Goal: Information Seeking & Learning: Check status

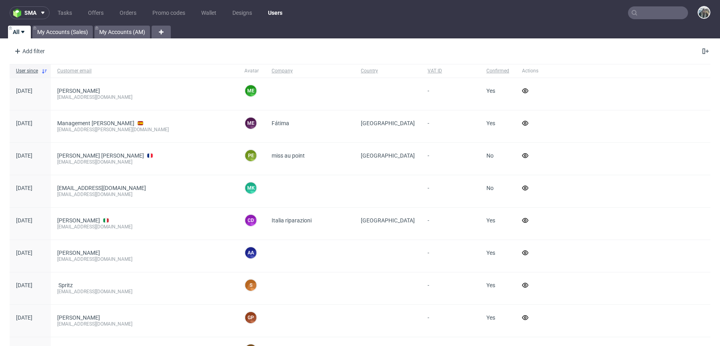
click at [670, 15] on input "text" at bounding box center [658, 12] width 60 height 13
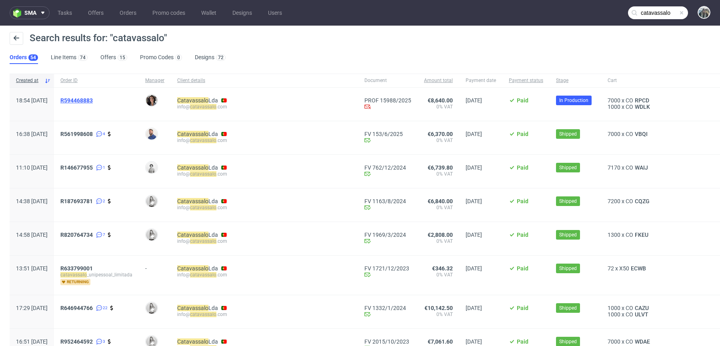
click at [93, 101] on span "R594468883" at bounding box center [76, 100] width 32 height 6
click at [647, 9] on input "catavassalo" at bounding box center [658, 12] width 60 height 13
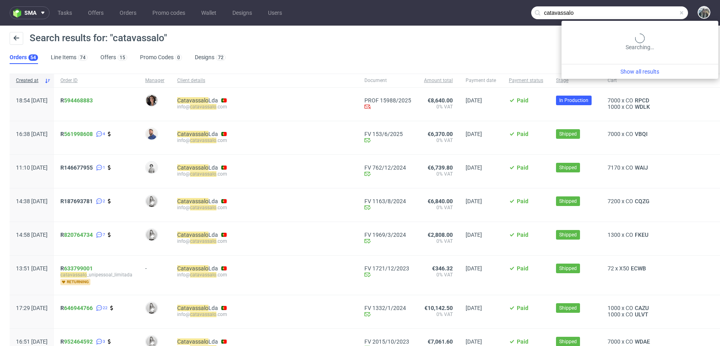
paste input "nikolaileuveld@gmail.com"
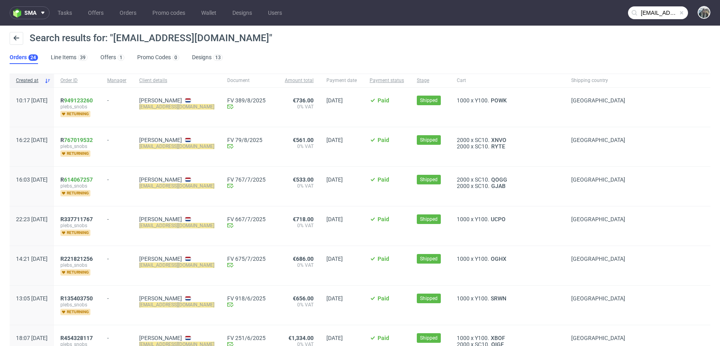
click at [651, 10] on input "nikolaileuveld@gmail.com" at bounding box center [658, 12] width 60 height 13
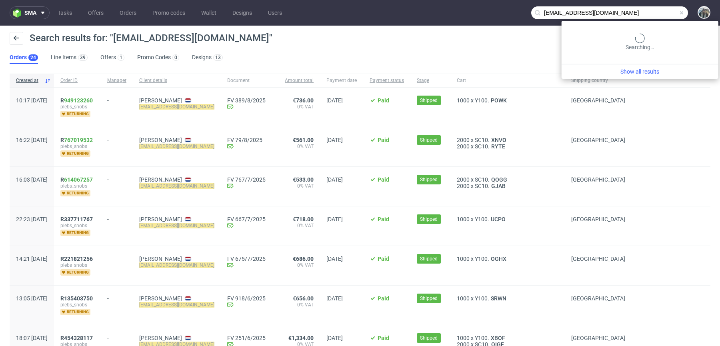
paste input "andopen"
type input "andopen"
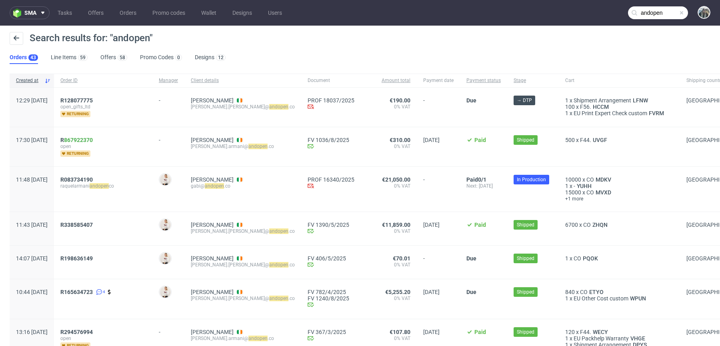
click at [641, 24] on nav "sma Tasks Offers Orders Promo codes Wallet Designs Users andopen" at bounding box center [360, 13] width 720 height 26
click at [641, 13] on input "andopen" at bounding box center [658, 12] width 60 height 13
click at [93, 101] on span "R128077775" at bounding box center [76, 100] width 32 height 6
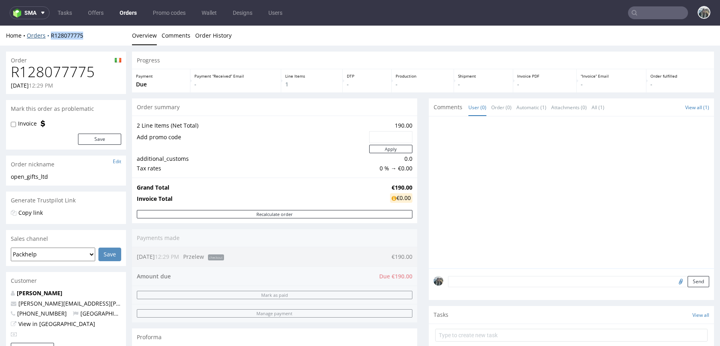
drag, startPoint x: 96, startPoint y: 36, endPoint x: 47, endPoint y: 36, distance: 48.4
click at [47, 36] on div "Home Orders R128077775" at bounding box center [66, 36] width 120 height 8
copy link "R128077775"
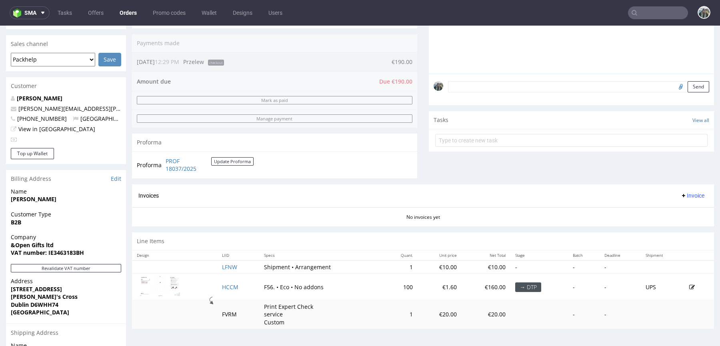
scroll to position [203, 0]
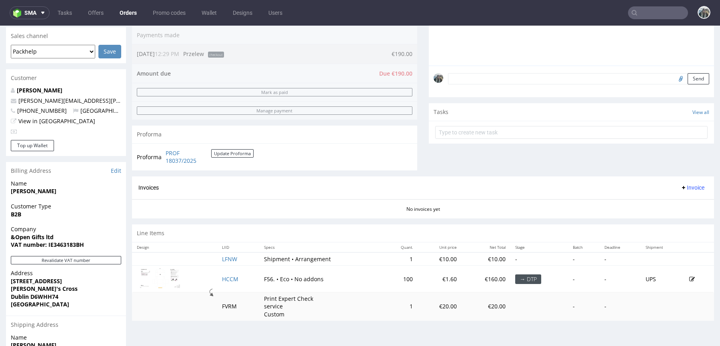
click at [651, 15] on input "text" at bounding box center [658, 12] width 60 height 13
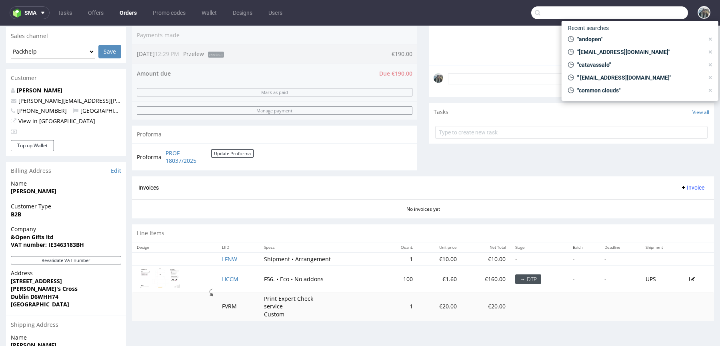
paste input "giftpoint"
type input "giftpoint"
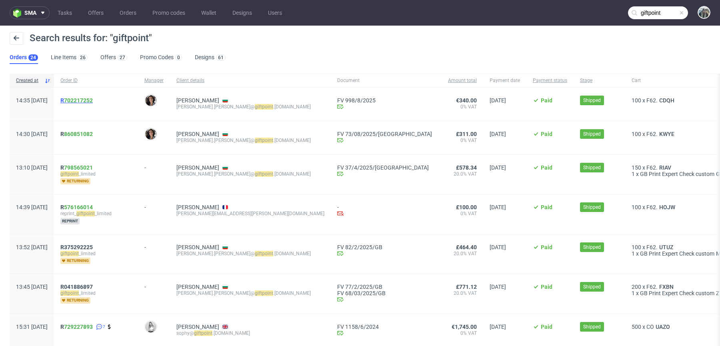
click at [93, 100] on link "702217252" at bounding box center [78, 100] width 29 height 6
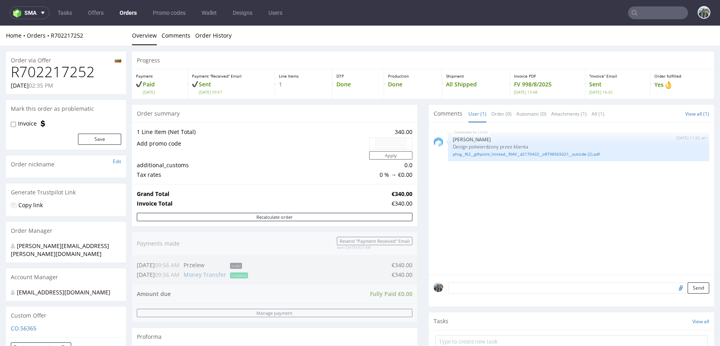
click at [76, 76] on h1 "R702217252" at bounding box center [66, 72] width 110 height 16
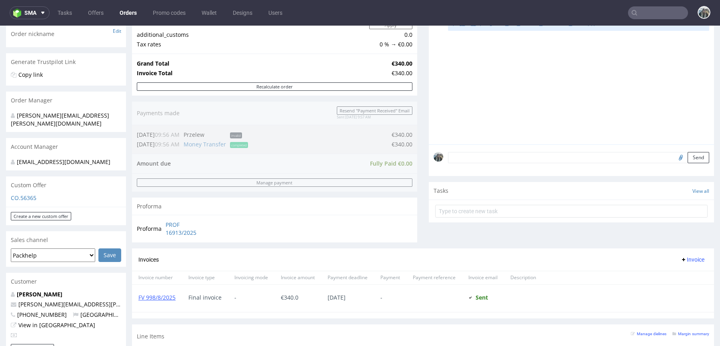
scroll to position [323, 0]
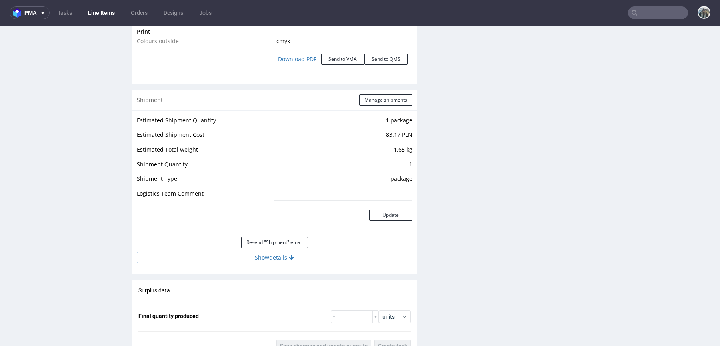
scroll to position [950, 0]
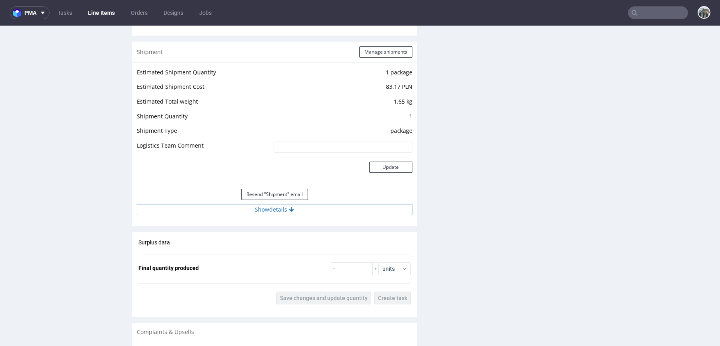
click at [319, 206] on button "Show details" at bounding box center [274, 209] width 275 height 11
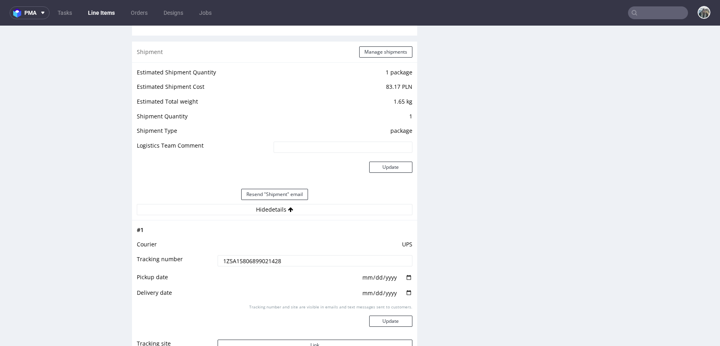
click at [275, 263] on input "1Z5A15806899021428" at bounding box center [315, 260] width 195 height 11
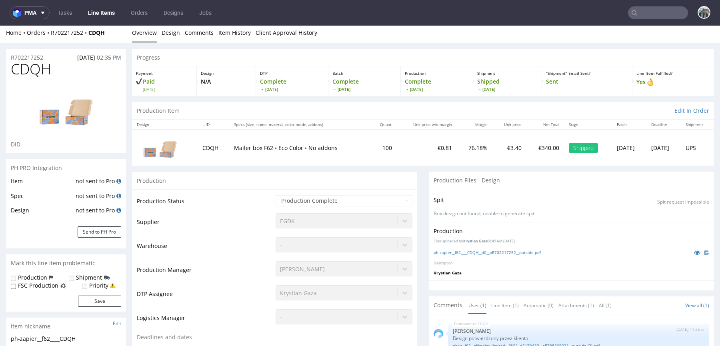
scroll to position [0, 0]
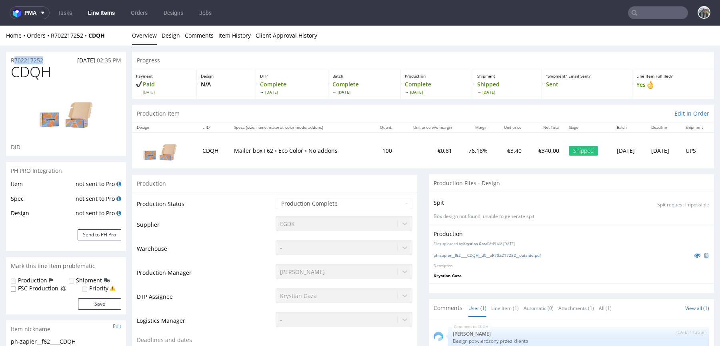
drag, startPoint x: 50, startPoint y: 62, endPoint x: 0, endPoint y: 62, distance: 50.0
copy p "R702217252"
click at [639, 14] on input "text" at bounding box center [658, 12] width 60 height 13
paste input "egroup"
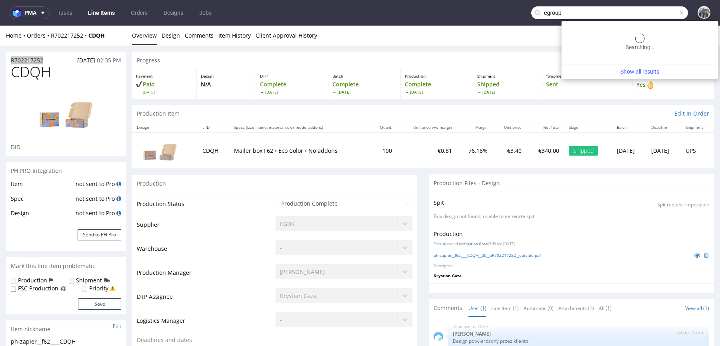
type input "egroup"
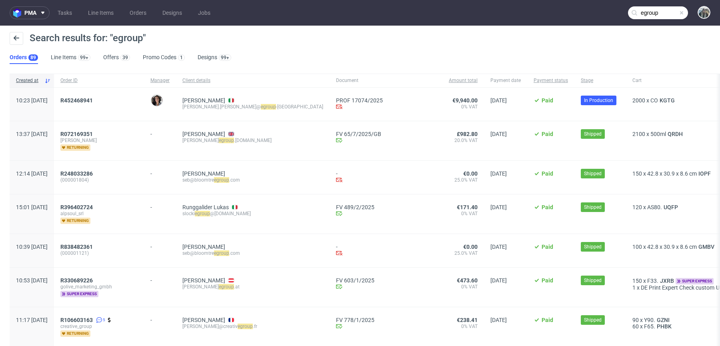
click at [86, 104] on span "R452468941" at bounding box center [98, 104] width 77 height 14
click at [86, 102] on span "R452468941" at bounding box center [98, 104] width 77 height 14
copy span "R452468941"
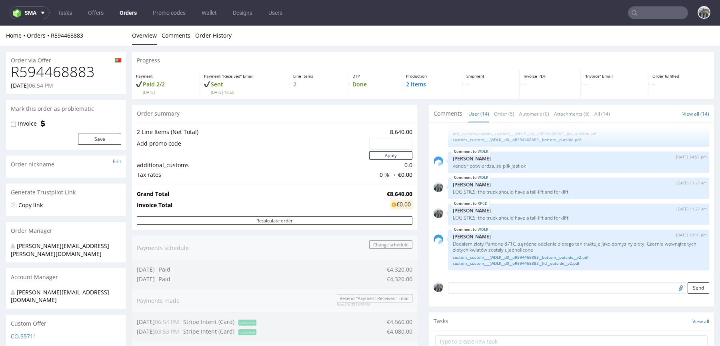
click at [50, 78] on h1 "R594468883" at bounding box center [66, 72] width 110 height 16
copy h1 "R594468883"
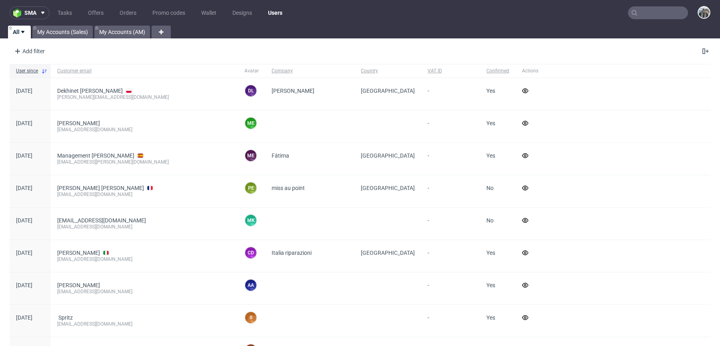
click at [629, 13] on div at bounding box center [658, 12] width 60 height 13
click at [629, 17] on input "text" at bounding box center [658, 12] width 60 height 13
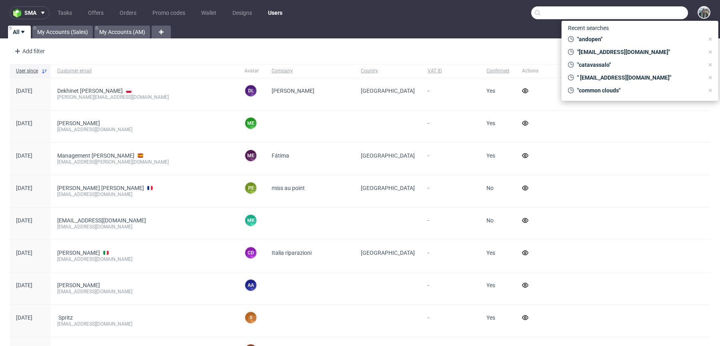
paste input "zuzannaurbaniak"
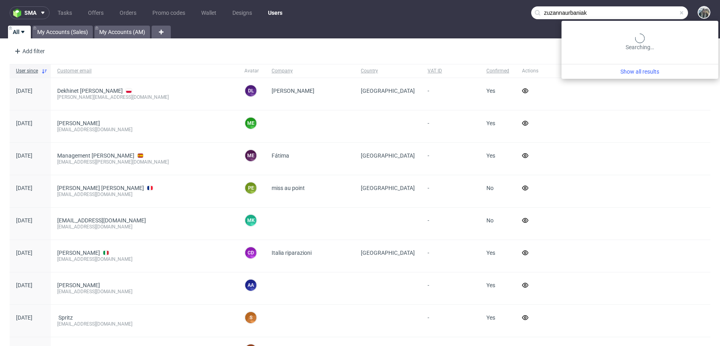
type input "zuzannaurbaniak"
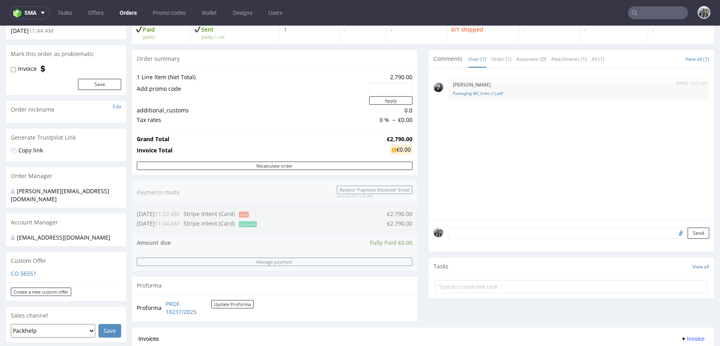
scroll to position [155, 0]
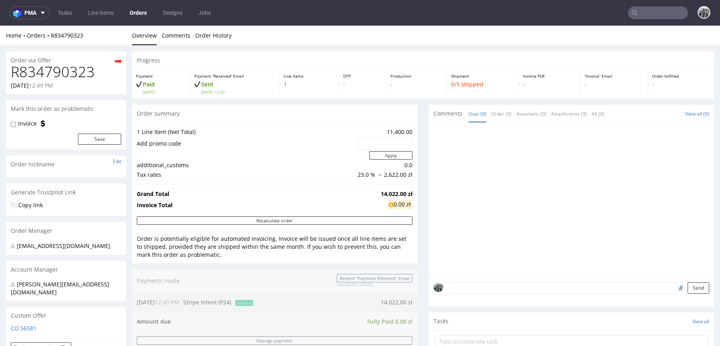
click at [50, 71] on h1 "R834790323" at bounding box center [66, 72] width 110 height 16
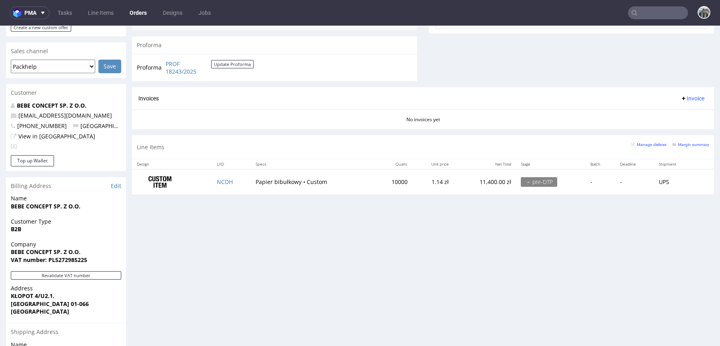
scroll to position [325, 0]
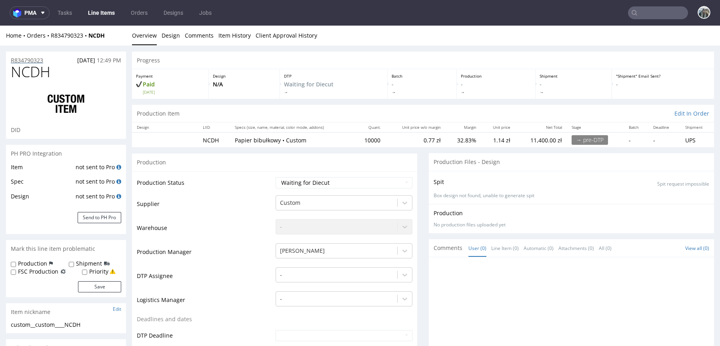
click at [29, 59] on p "R834790323" at bounding box center [27, 60] width 32 height 8
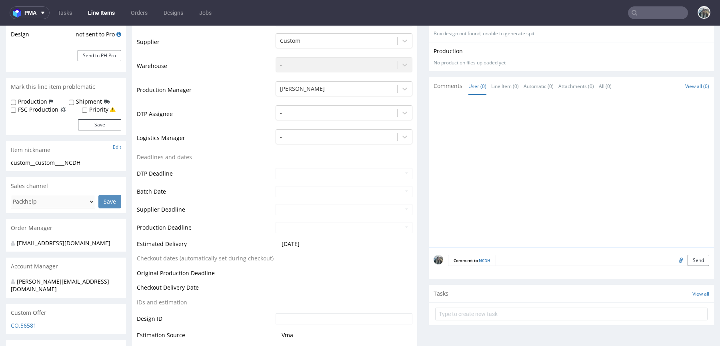
scroll to position [223, 0]
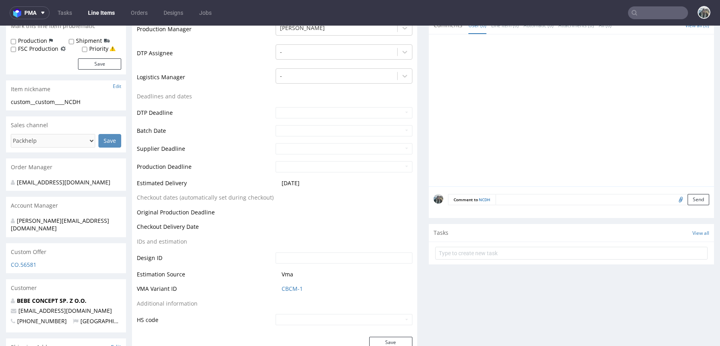
click at [527, 200] on textarea at bounding box center [602, 199] width 214 height 11
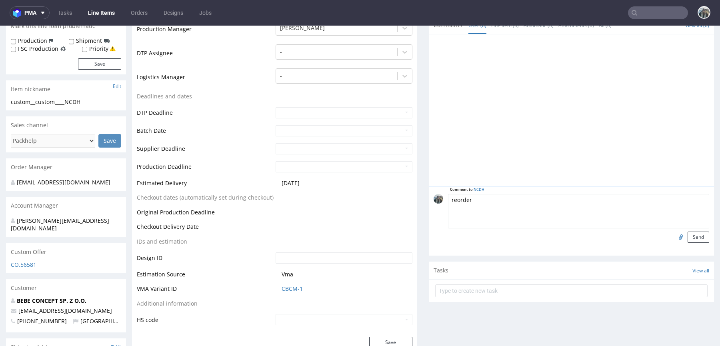
paste textarea "GTIQ"
type textarea "reorder GTIQ"
click at [674, 236] on input "file" at bounding box center [679, 236] width 11 height 10
type input "C:\fakepath\bebe_tissue_skos (2).pdf"
click at [690, 231] on button "Send" at bounding box center [698, 236] width 22 height 11
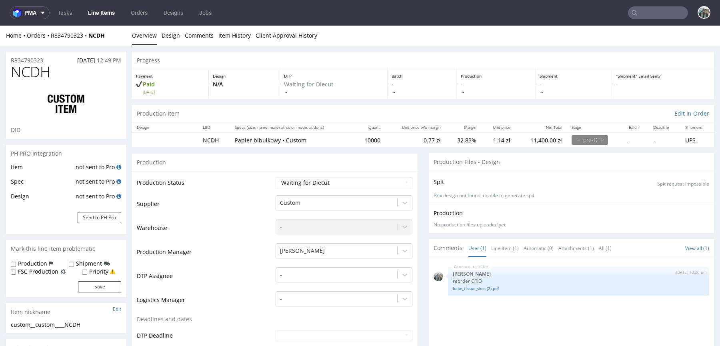
scroll to position [0, 0]
click at [647, 7] on input "text" at bounding box center [658, 12] width 60 height 13
paste input "PL7171673293"
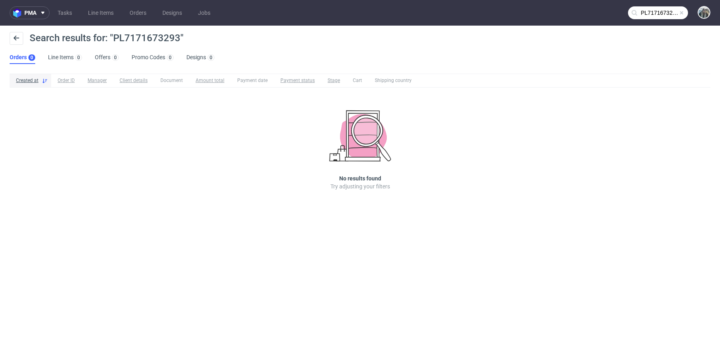
click at [649, 13] on input "PL7171673293" at bounding box center [658, 12] width 60 height 13
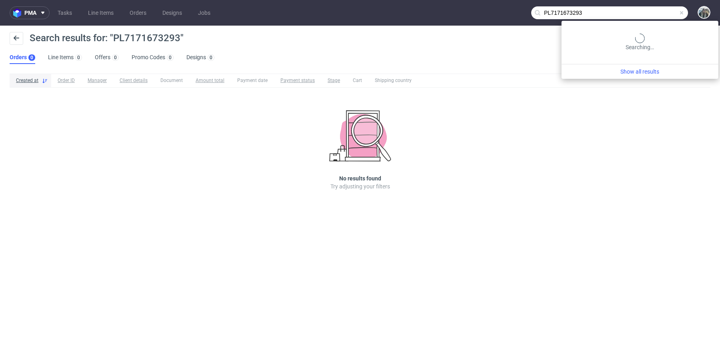
paste input "5272985225"
click at [645, 12] on input "PL5272985225" at bounding box center [609, 12] width 157 height 13
paste input "PL7171673293"
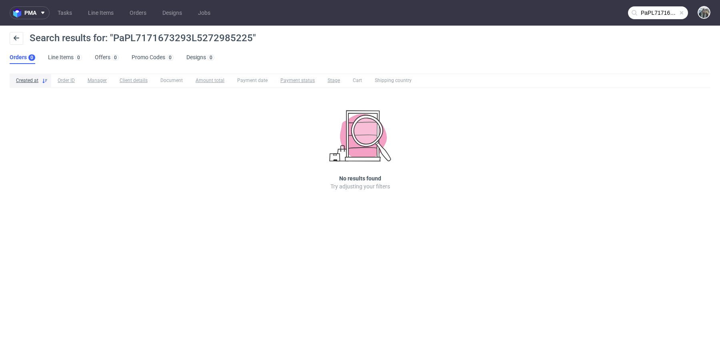
click at [645, 13] on input "PaPL7171673293L5272985225" at bounding box center [658, 12] width 60 height 13
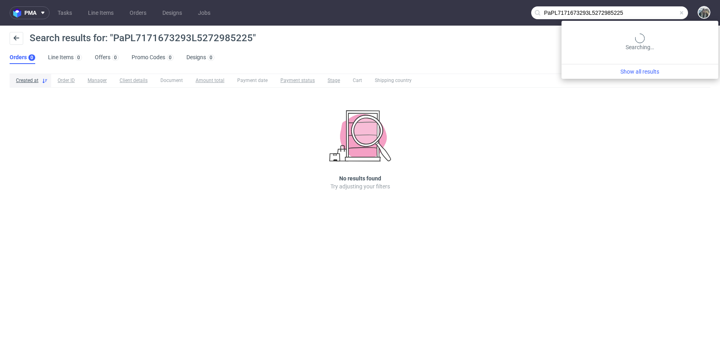
paste input "L7171673293"
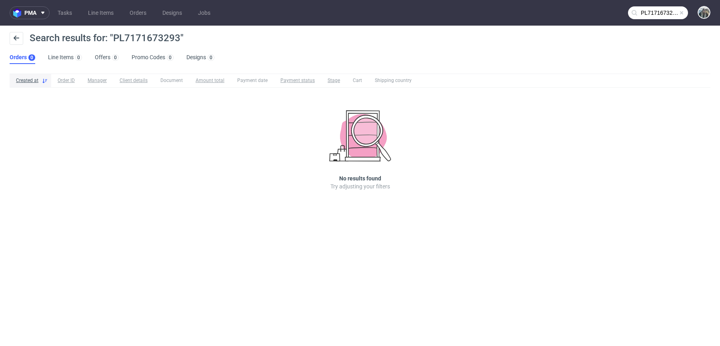
click at [655, 14] on input "PL7171673293" at bounding box center [658, 12] width 60 height 13
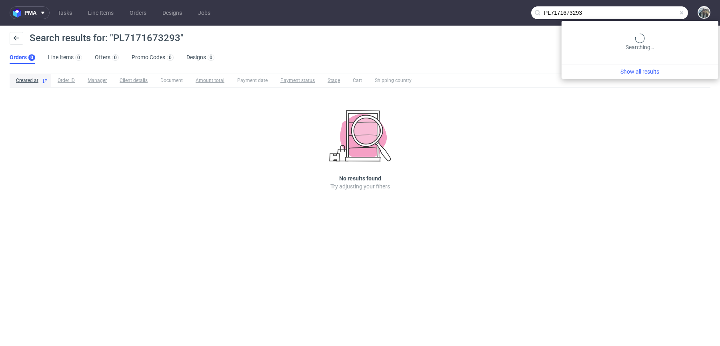
paste input "R591172926"
type input "R591172926"
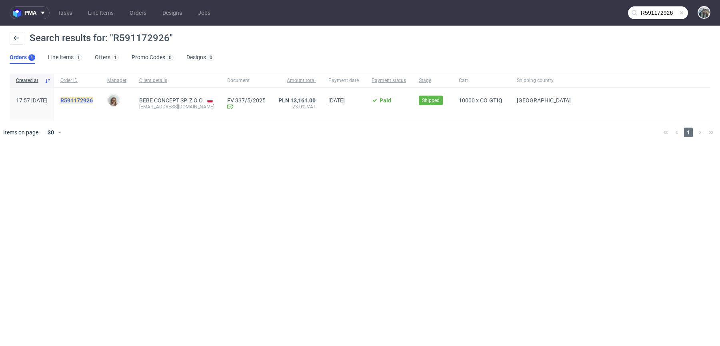
click at [93, 102] on mark "R591172926" at bounding box center [76, 100] width 32 height 6
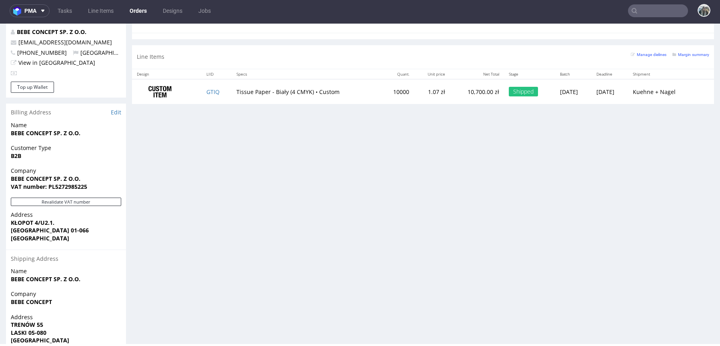
scroll to position [392, 0]
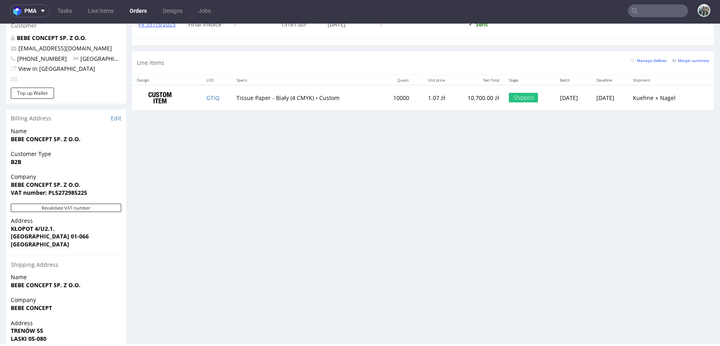
click at [84, 189] on strong "VAT number: PL5272985225" at bounding box center [49, 193] width 76 height 8
copy strong "PL5272985225"
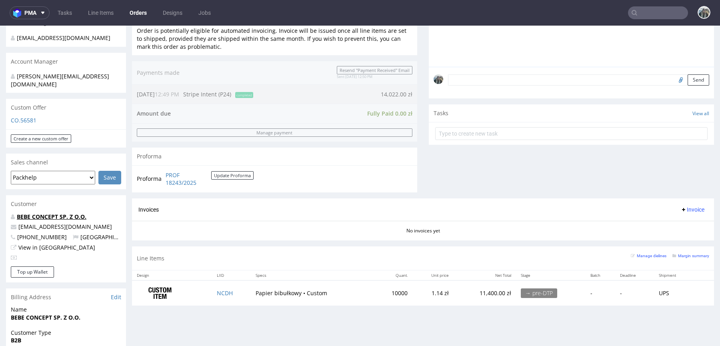
scroll to position [222, 0]
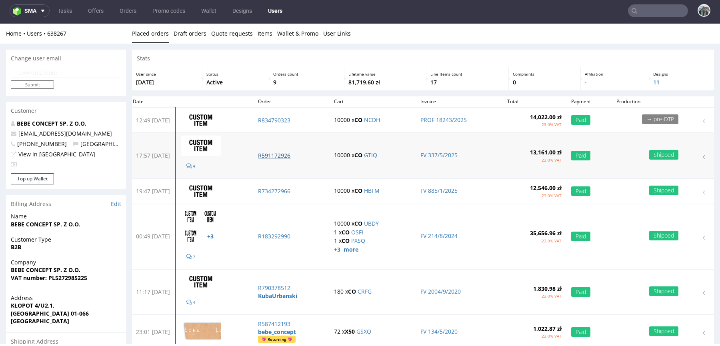
click at [288, 155] on p "R591172926" at bounding box center [291, 156] width 66 height 8
click at [296, 189] on p "R734272966" at bounding box center [291, 191] width 66 height 8
click at [285, 152] on p "R591172926" at bounding box center [291, 156] width 66 height 8
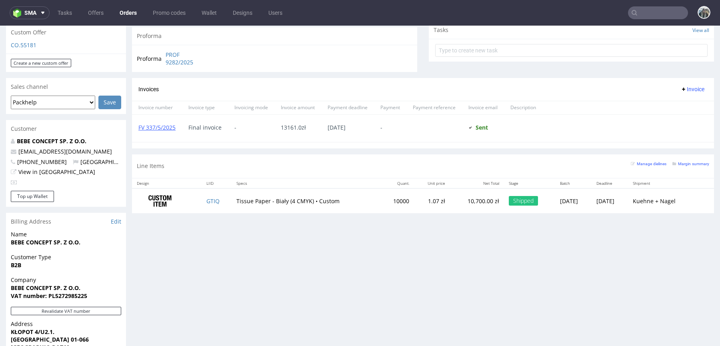
scroll to position [313, 0]
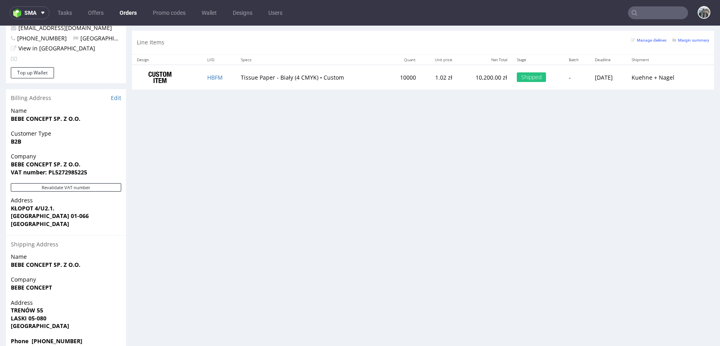
scroll to position [2, 0]
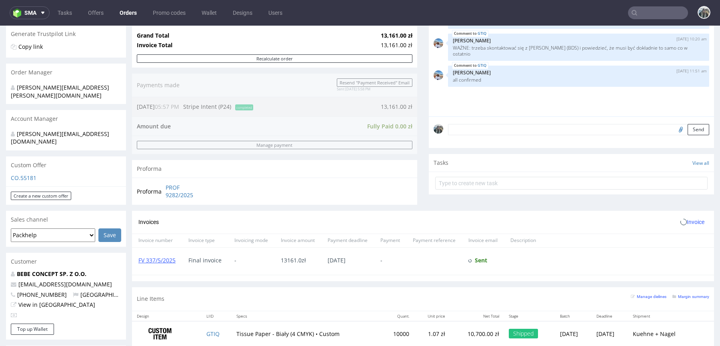
scroll to position [354, 0]
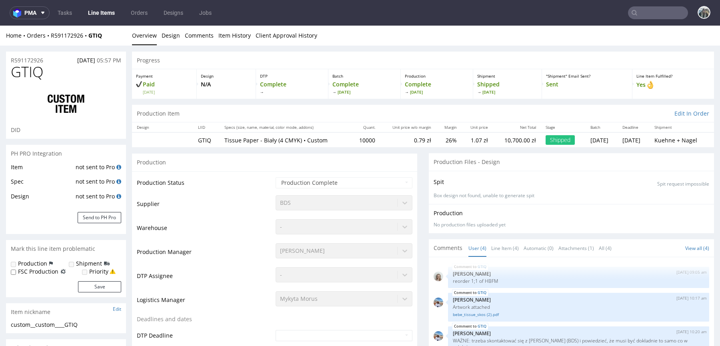
click at [26, 72] on span "GTIQ" at bounding box center [27, 72] width 33 height 16
click at [25, 72] on span "GTIQ" at bounding box center [27, 72] width 33 height 16
select select "in_progress"
click at [19, 74] on span "GTIQ" at bounding box center [27, 72] width 33 height 16
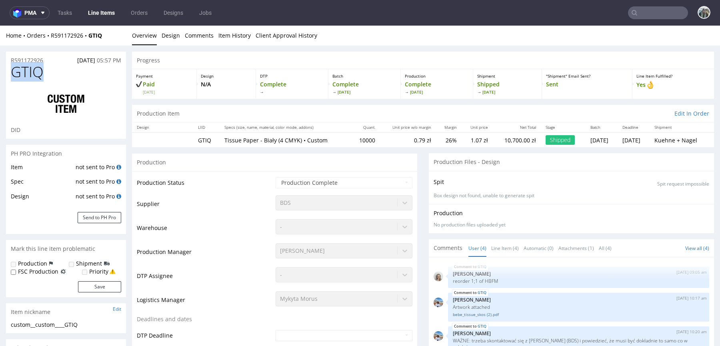
copy span "GTIQ"
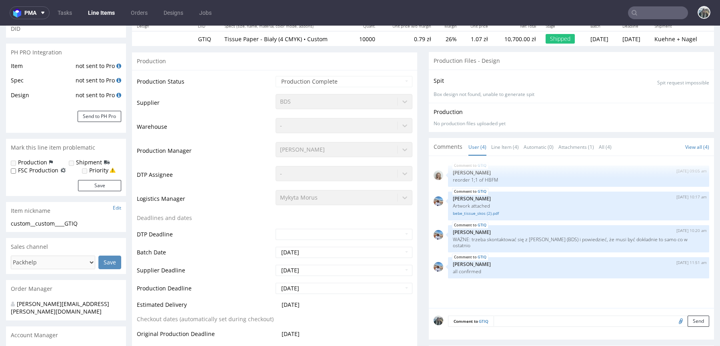
scroll to position [136, 0]
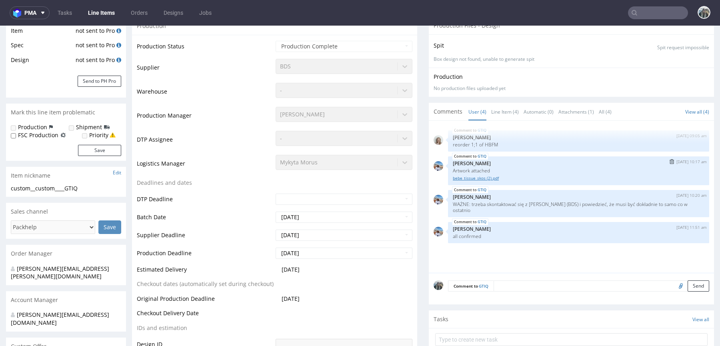
click at [487, 178] on link "bebe_tissue_skos (2).pdf" at bounding box center [578, 178] width 251 height 6
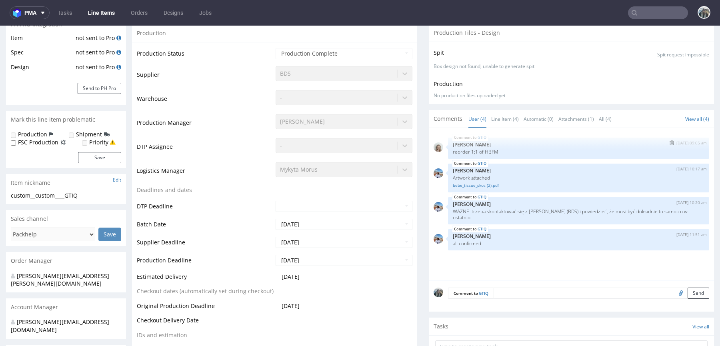
scroll to position [94, 0]
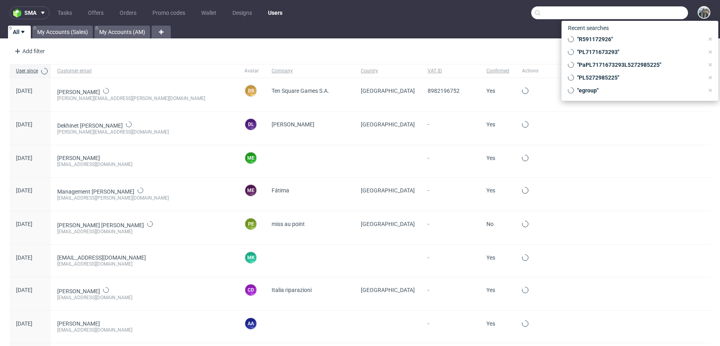
click at [645, 15] on input "text" at bounding box center [609, 12] width 157 height 13
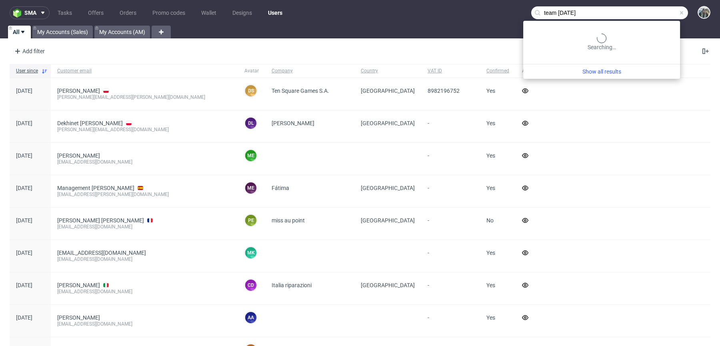
type input "team [DATE]"
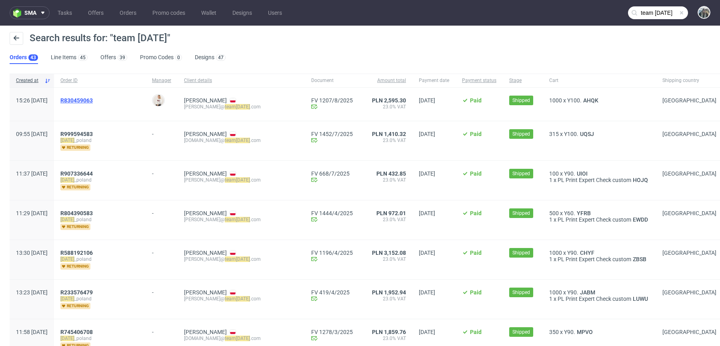
click at [93, 98] on span "R830459063" at bounding box center [76, 100] width 32 height 6
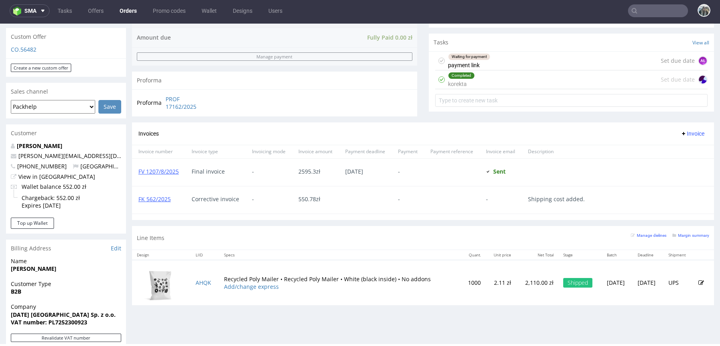
scroll to position [257, 0]
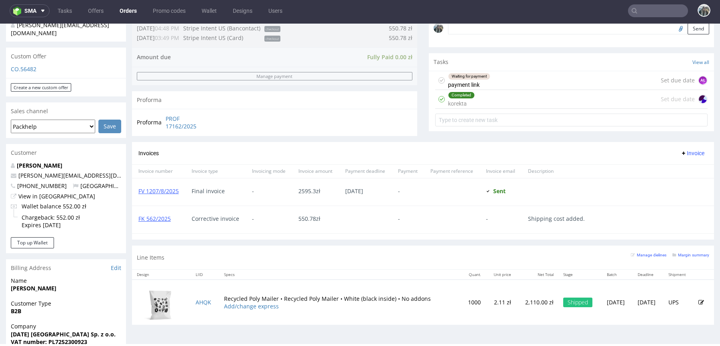
click at [475, 97] on div "Completed korekta Set due date" at bounding box center [571, 99] width 272 height 19
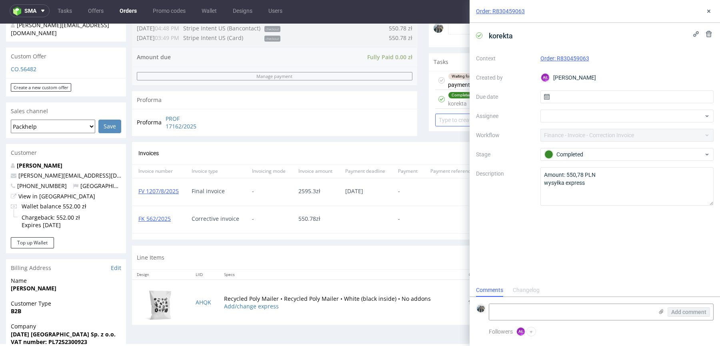
scroll to position [6, 0]
click at [453, 78] on div "Waiting for payment" at bounding box center [469, 76] width 42 height 6
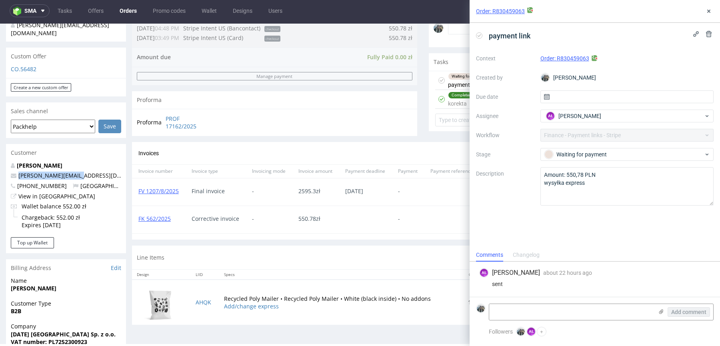
drag, startPoint x: 88, startPoint y: 169, endPoint x: 0, endPoint y: 168, distance: 87.6
click at [0, 168] on div "Order via Offer R830459063 12.08.2025 03:26 PM Mark this order as problematic I…" at bounding box center [360, 156] width 720 height 741
copy span "iwona@teamsunday.com"
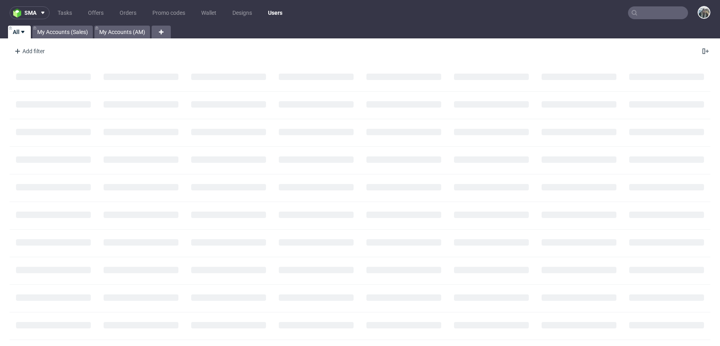
click at [644, 13] on input "text" at bounding box center [658, 12] width 60 height 13
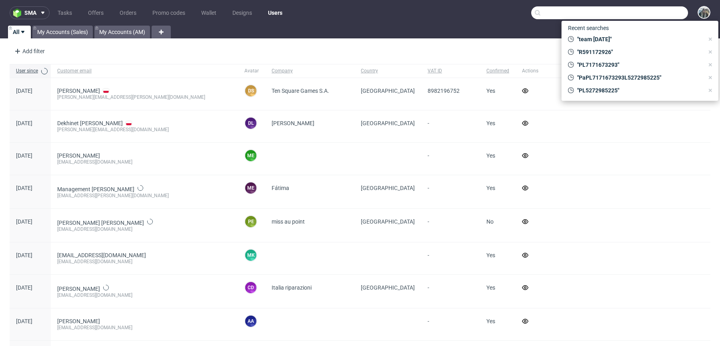
type input "f"
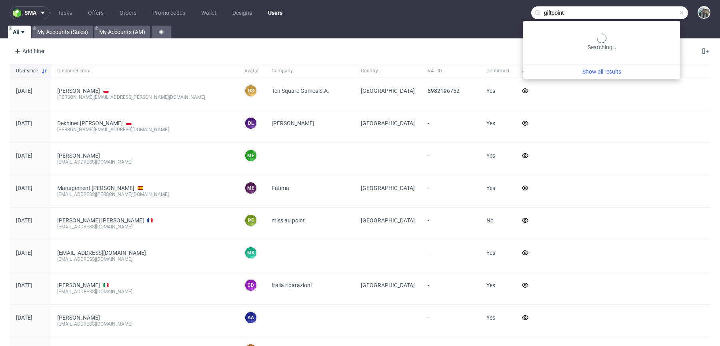
type input "giftpoint"
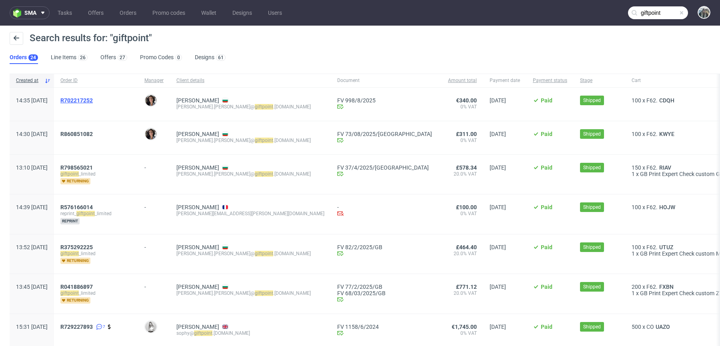
click at [93, 99] on span "R702217252" at bounding box center [76, 100] width 32 height 6
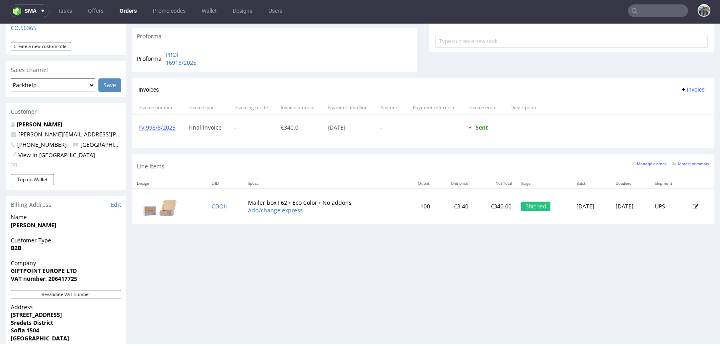
scroll to position [423, 0]
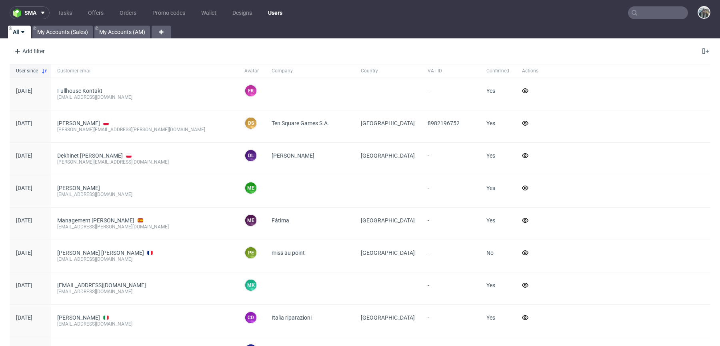
click at [628, 6] on nav "sma Tasks Offers Orders Promo codes Wallet Designs Users" at bounding box center [360, 13] width 720 height 26
click at [635, 16] on input "text" at bounding box center [658, 12] width 60 height 13
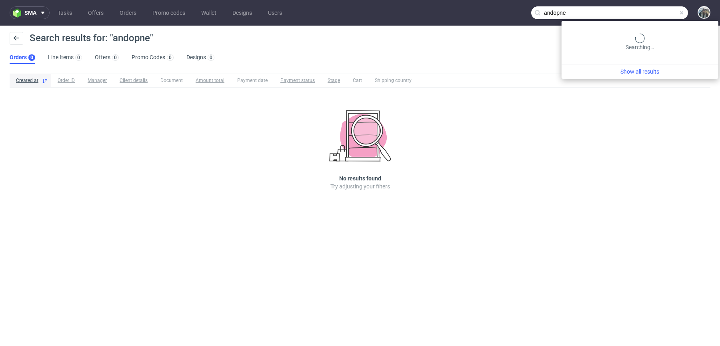
click at [663, 14] on input "andopne" at bounding box center [609, 12] width 157 height 13
type input "n"
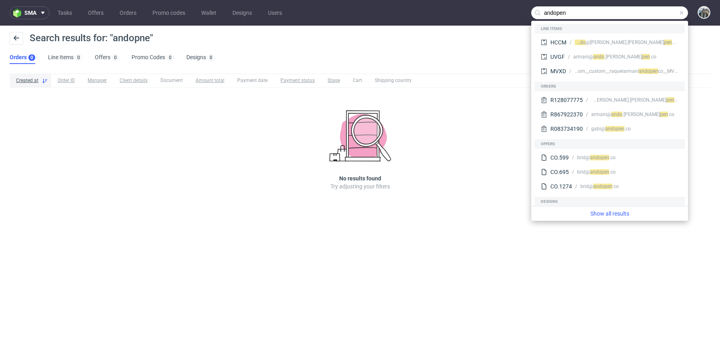
type input "andopen"
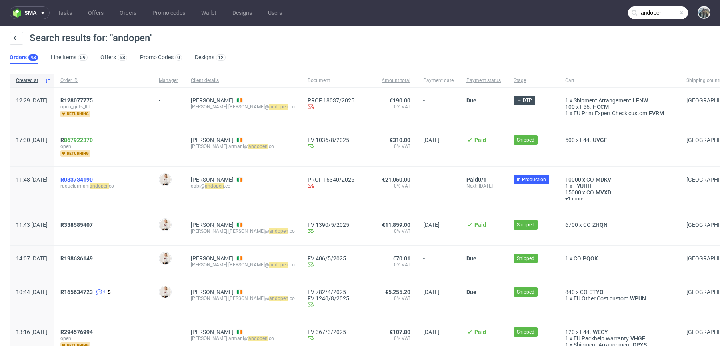
click at [92, 180] on span "R083734190" at bounding box center [76, 179] width 32 height 6
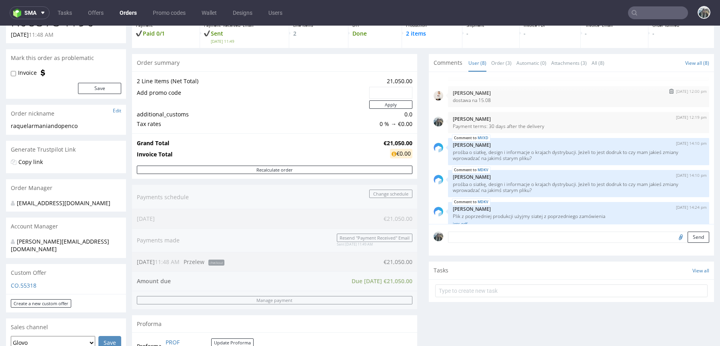
scroll to position [48, 0]
drag, startPoint x: 545, startPoint y: 126, endPoint x: 417, endPoint y: 126, distance: 127.5
click at [417, 126] on div "Progress Payment Paid 0/1 Payment “Received” Email Sent Fri 1 Aug 11:49 Line It…" at bounding box center [423, 273] width 582 height 544
click at [477, 115] on p "[PERSON_NAME]" at bounding box center [578, 118] width 251 height 6
drag, startPoint x: 543, startPoint y: 127, endPoint x: 449, endPoint y: 124, distance: 94.0
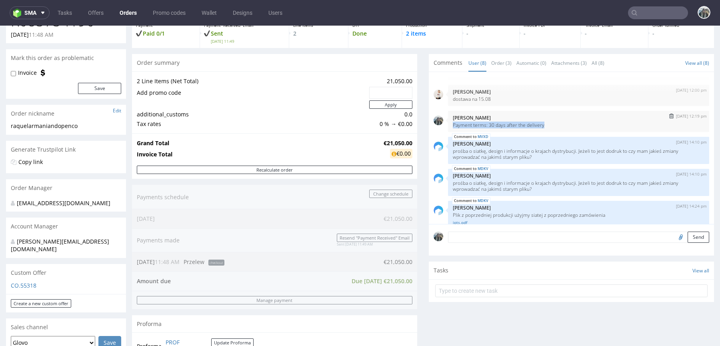
click at [449, 124] on div "1st Aug 25 | 12:19 pm Zeniuk Magdalena Payment terms: 30 days after the delivery" at bounding box center [578, 121] width 261 height 21
copy p "Payment terms: 30 days after the delivery"
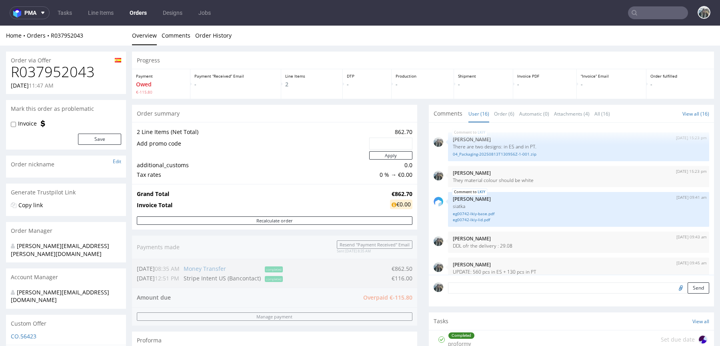
scroll to position [310, 0]
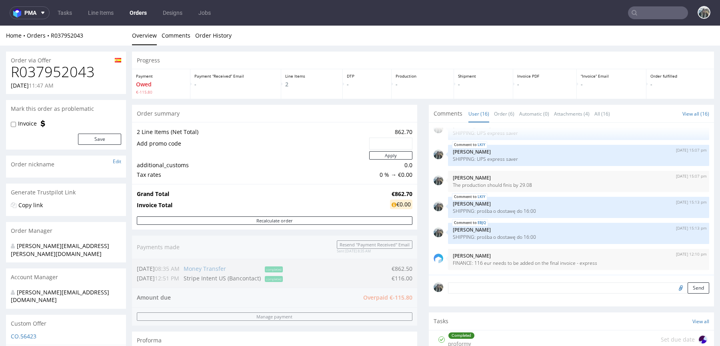
click at [73, 74] on h1 "R037952043" at bounding box center [66, 72] width 110 height 16
copy h1 "R037952043"
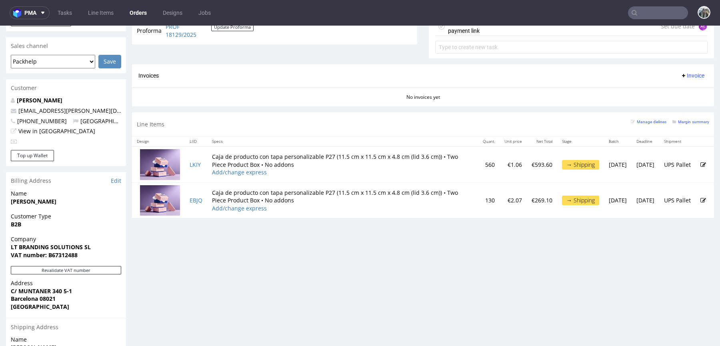
scroll to position [233, 0]
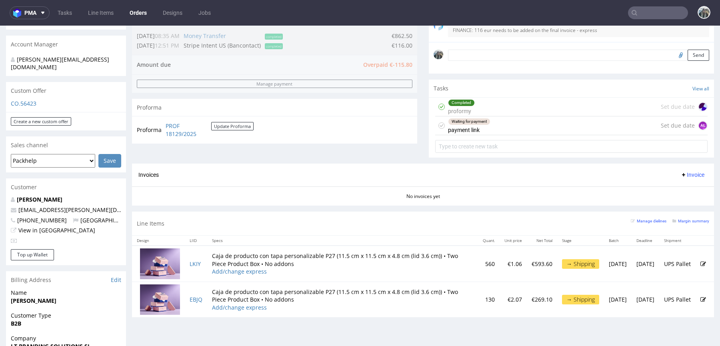
click at [470, 130] on div "Waiting for payment payment link" at bounding box center [469, 125] width 42 height 18
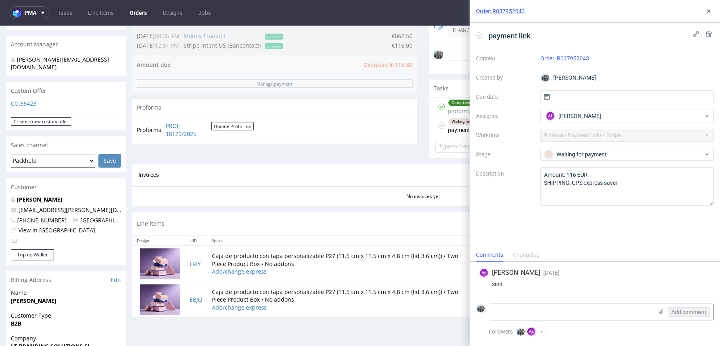
click at [713, 12] on div "Order: R037952043" at bounding box center [594, 11] width 250 height 23
click at [711, 12] on icon at bounding box center [708, 11] width 6 height 6
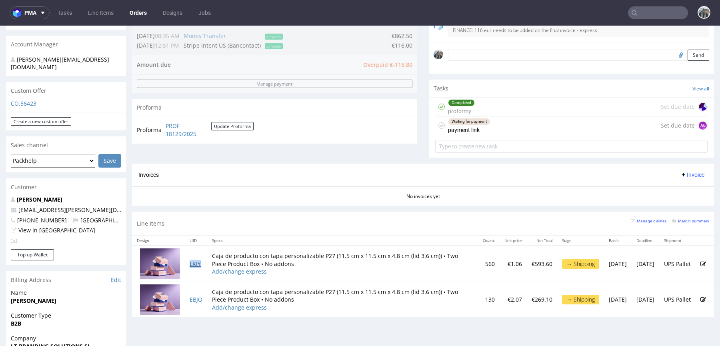
click at [196, 262] on link "LKIY" at bounding box center [195, 264] width 11 height 8
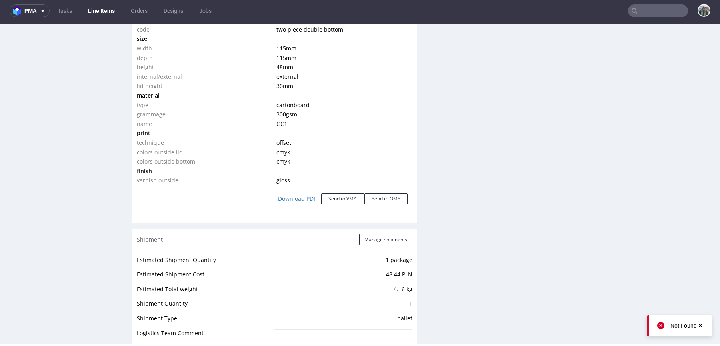
scroll to position [1024, 0]
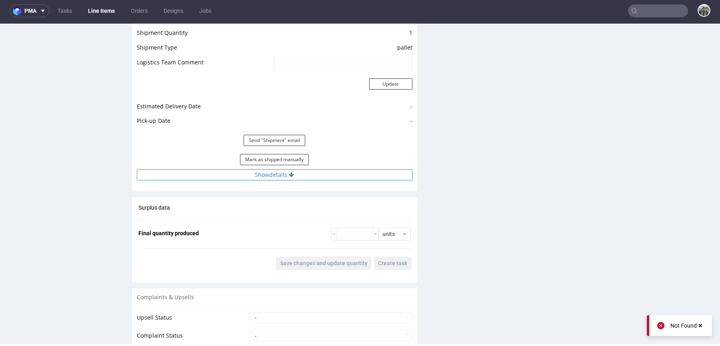
click at [281, 174] on button "Show details" at bounding box center [274, 174] width 275 height 11
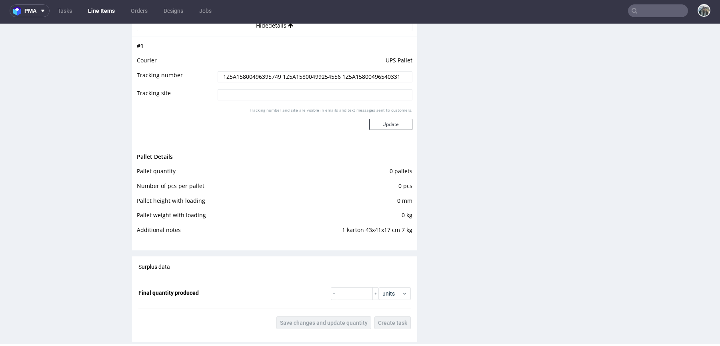
scroll to position [1160, 0]
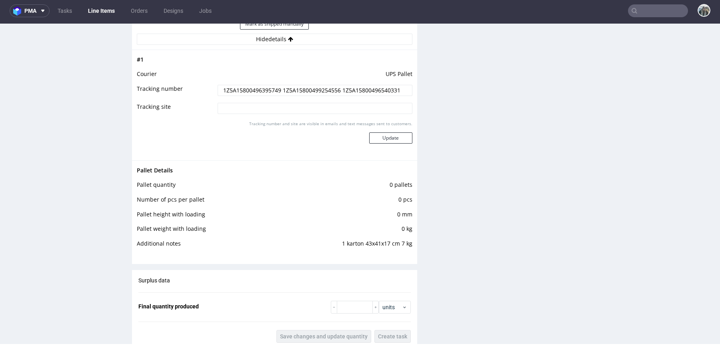
click at [369, 91] on input "1Z5A15800496395749 1Z5A15800499254556 1Z5A15800496540331" at bounding box center [315, 90] width 195 height 11
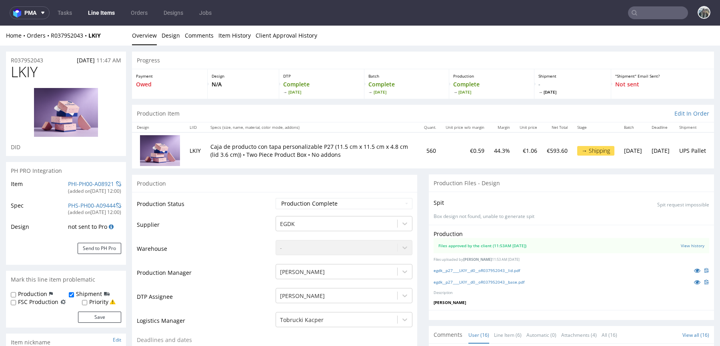
scroll to position [310, 0]
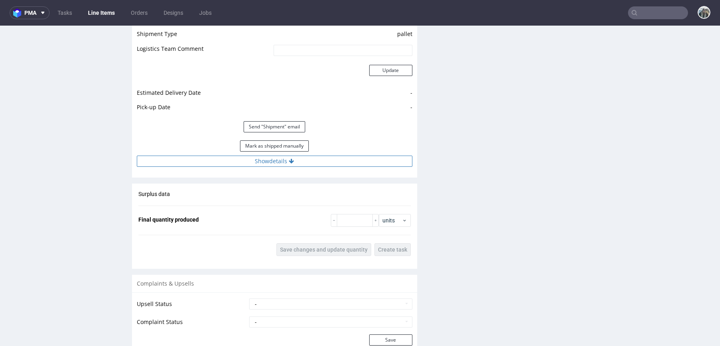
click at [329, 157] on button "Show details" at bounding box center [274, 161] width 275 height 11
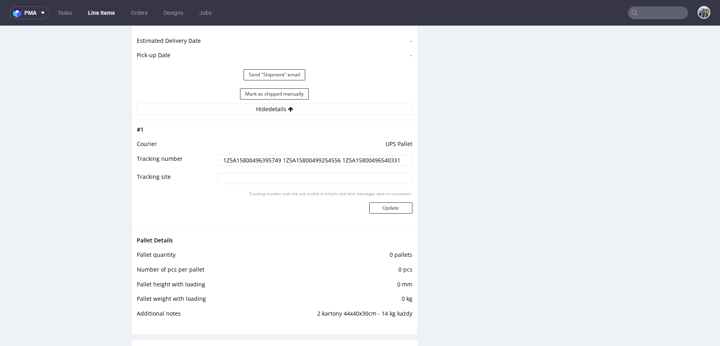
scroll to position [1162, 0]
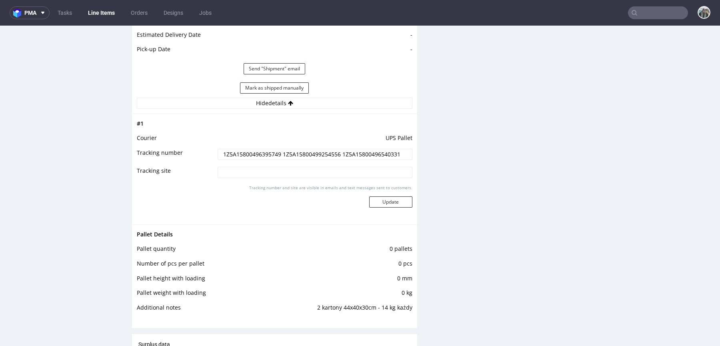
click at [355, 152] on input "1Z5A15800496395749 1Z5A15800499254556 1Z5A15800496540331" at bounding box center [315, 154] width 195 height 11
click at [263, 157] on input "1Z5A15800496395749 1Z5A15800499254556 1Z5A15800496540331" at bounding box center [315, 154] width 195 height 11
click at [312, 160] on td "1Z5A15800496395749 1Z5A15800499254556 1Z5A15800496540331" at bounding box center [314, 157] width 197 height 18
click at [313, 160] on td "1Z5A15800496395749 1Z5A15800499254556 1Z5A15800496540331" at bounding box center [314, 157] width 197 height 18
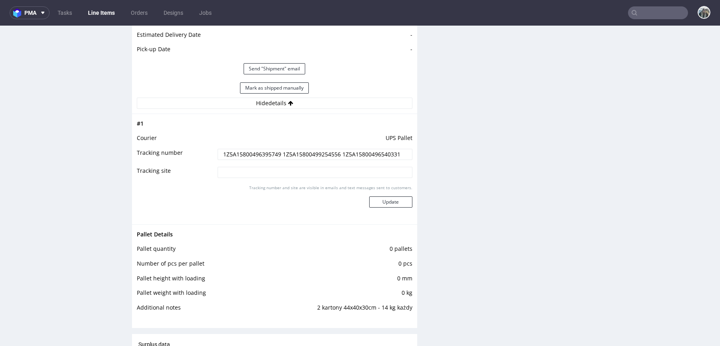
click at [318, 154] on input "1Z5A15800496395749 1Z5A15800499254556 1Z5A15800496540331" at bounding box center [315, 154] width 195 height 11
click at [319, 154] on input "1Z5A15800496395749 1Z5A15800499254556 1Z5A15800496540331" at bounding box center [315, 154] width 195 height 11
click at [266, 149] on input "1Z5A15800496395749 1Z5A15800499254556 1Z5A15800496540331" at bounding box center [315, 154] width 195 height 11
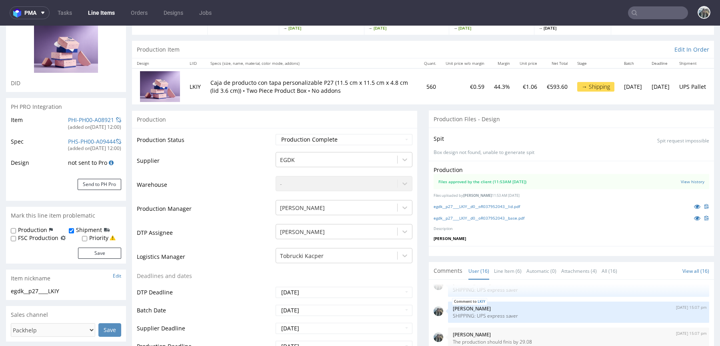
scroll to position [0, 0]
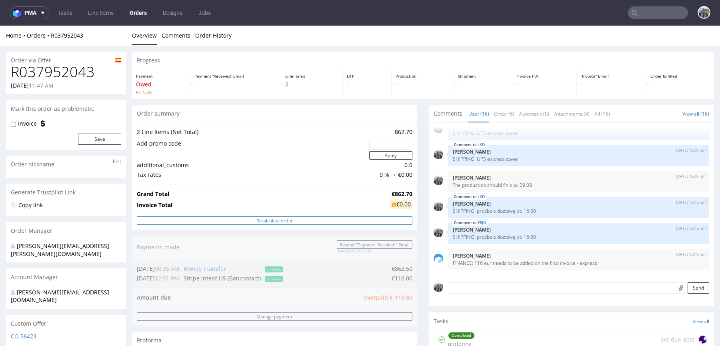
scroll to position [160, 0]
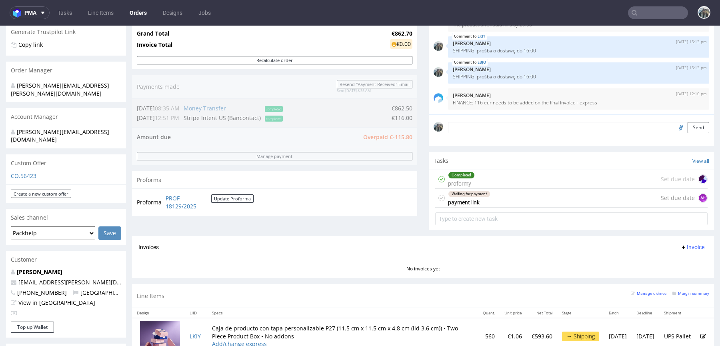
click at [485, 194] on div "Waiting for payment" at bounding box center [469, 194] width 42 height 6
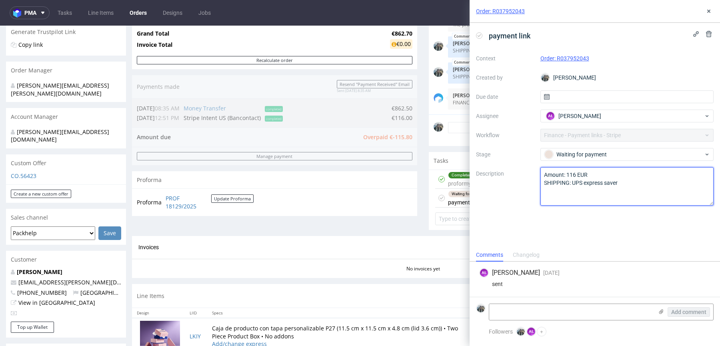
click at [579, 173] on textarea "Amount: 116 EUR SHIPPING: UPS express saver" at bounding box center [627, 186] width 174 height 38
drag, startPoint x: 409, startPoint y: 136, endPoint x: 391, endPoint y: 136, distance: 17.2
click at [391, 136] on div "Order summary 2 Line Items (Net Total) 862.70 Add promo code Apply additional_c…" at bounding box center [274, 89] width 285 height 291
drag, startPoint x: 589, startPoint y: 174, endPoint x: 569, endPoint y: 174, distance: 20.8
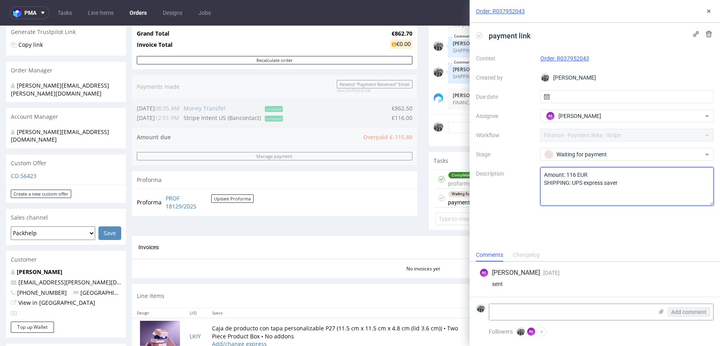
click at [569, 174] on textarea "Amount: 116 EUR SHIPPING: UPS express saver" at bounding box center [627, 186] width 174 height 38
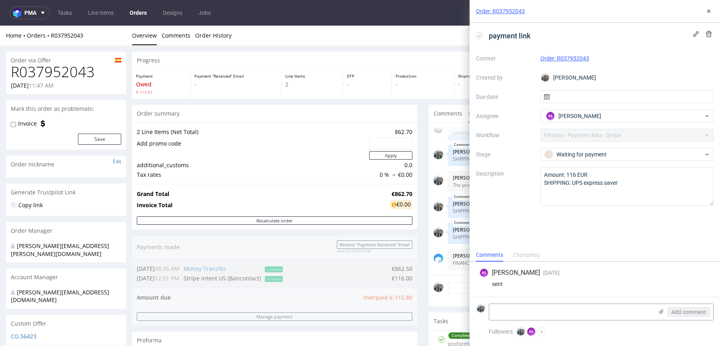
click at [58, 76] on h1 "R037952043" at bounding box center [66, 72] width 110 height 16
click at [58, 77] on h1 "R037952043" at bounding box center [66, 72] width 110 height 16
copy h1 "R037952043"
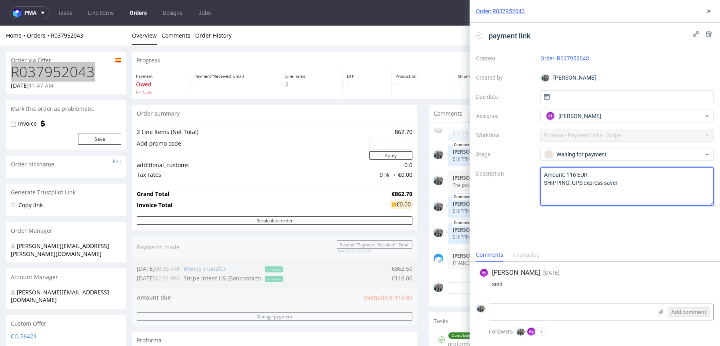
click at [571, 175] on textarea "Amount: 116 EUR SHIPPING: UPS express saver" at bounding box center [627, 186] width 174 height 38
click at [706, 8] on icon at bounding box center [708, 11] width 6 height 6
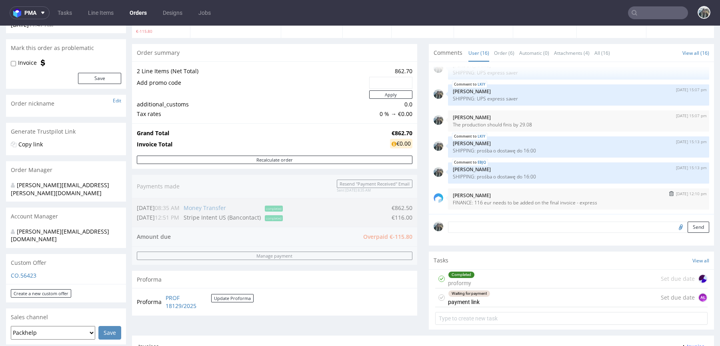
scroll to position [197, 0]
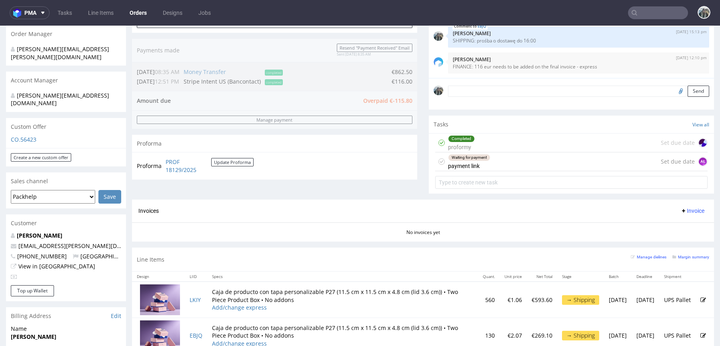
click at [492, 166] on div "Waiting for payment payment link Set due date AŁ" at bounding box center [571, 161] width 272 height 19
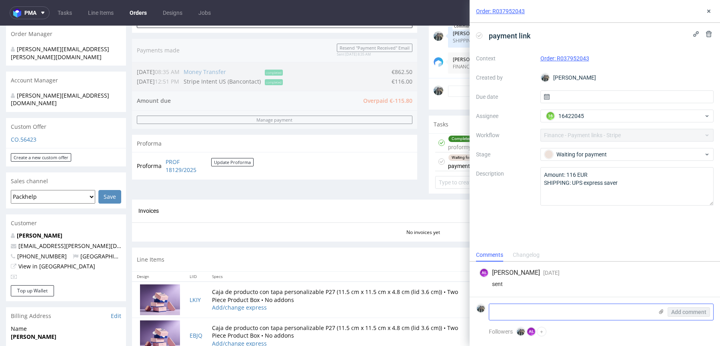
click at [527, 307] on textarea at bounding box center [571, 312] width 164 height 16
paste textarea "Amount: 116 EUR SHIPPING: UPS express saver"
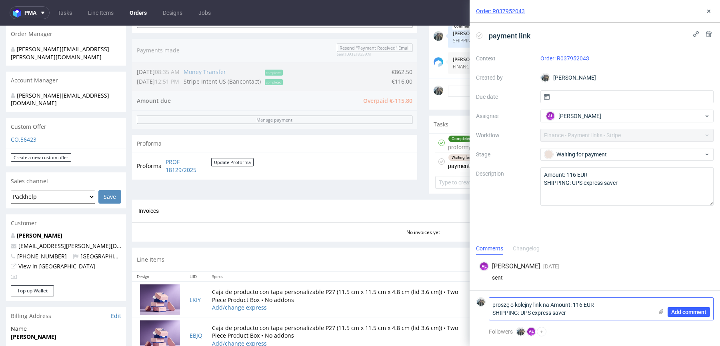
drag, startPoint x: 581, startPoint y: 306, endPoint x: 549, endPoint y: 305, distance: 32.4
click at [550, 306] on textarea "proszę o kolejny link na Amount: 116 EUR SHIPPING: UPS express saver" at bounding box center [571, 308] width 164 height 22
click at [578, 304] on textarea "proszę o kolejny link na 68 EUR SHIPPING: UPS express saver" at bounding box center [571, 308] width 164 height 22
drag, startPoint x: 533, startPoint y: 314, endPoint x: 472, endPoint y: 312, distance: 61.2
click at [476, 314] on div "proszę o kolejny link na 68 EUR, ostateczna cena SHIPPING: UPS express saver Ad…" at bounding box center [594, 308] width 237 height 23
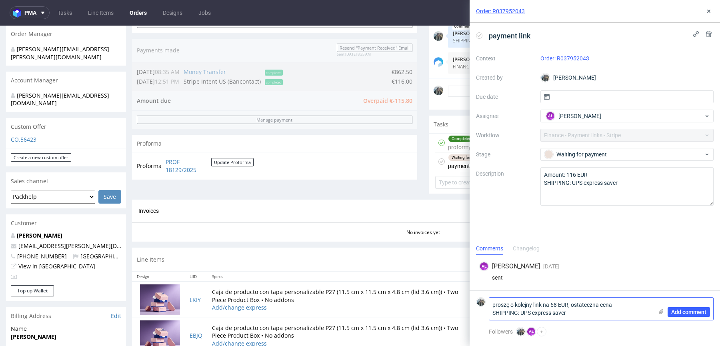
click at [616, 301] on textarea "proszę o kolejny link na 68 EUR, ostateczna cena SHIPPING: UPS express saver" at bounding box center [571, 308] width 164 height 22
drag, startPoint x: 616, startPoint y: 301, endPoint x: 518, endPoint y: 314, distance: 98.8
click at [518, 314] on textarea "proszę o kolejny link na 68 EUR, ostateczna cena SHIPPING: UPS express saver" at bounding box center [571, 308] width 164 height 22
paste textarea "783,68 PLN"
type textarea "proszę o kolejny link na 68 EUR, ostateczna cena UPS express saver to 783,68 PLN"
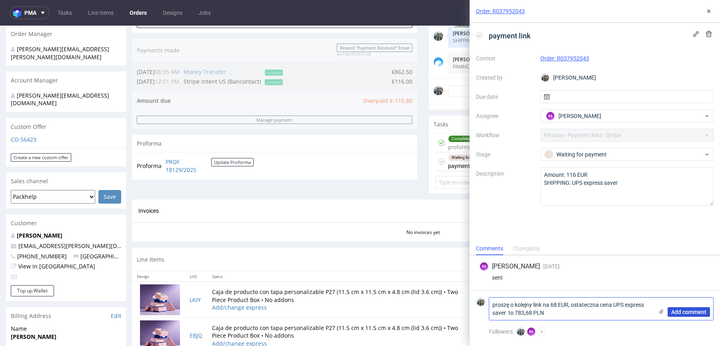
click at [671, 311] on span "Add comment" at bounding box center [688, 312] width 35 height 6
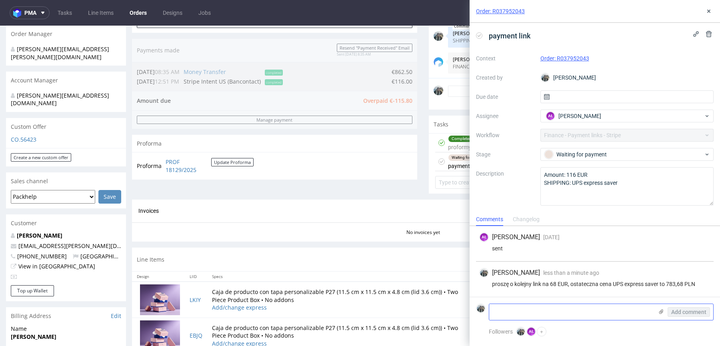
click at [609, 309] on textarea at bounding box center [571, 312] width 164 height 16
paste textarea "https://packhelp.slack.com/archives/C018NPFLV3R/p1755510017414359"
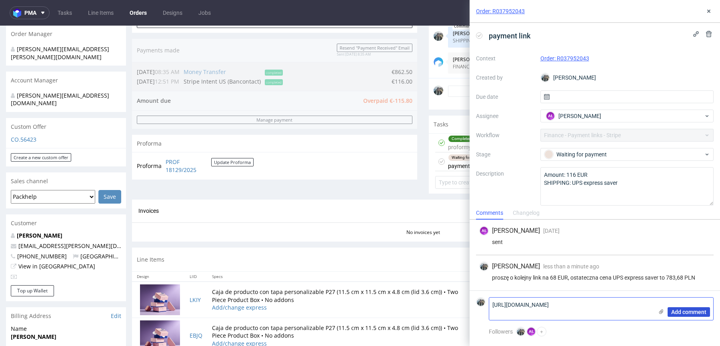
type textarea "https://packhelp.slack.com/archives/C018NPFLV3R/p1755510017414359"
click at [676, 310] on span "Add comment" at bounding box center [688, 312] width 35 height 6
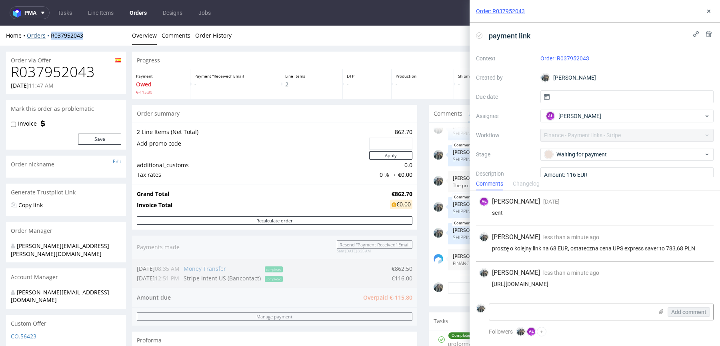
drag, startPoint x: 89, startPoint y: 38, endPoint x: 50, endPoint y: 38, distance: 39.6
click at [50, 38] on div "Home Orders R037952043" at bounding box center [66, 36] width 120 height 8
copy link "R037952043"
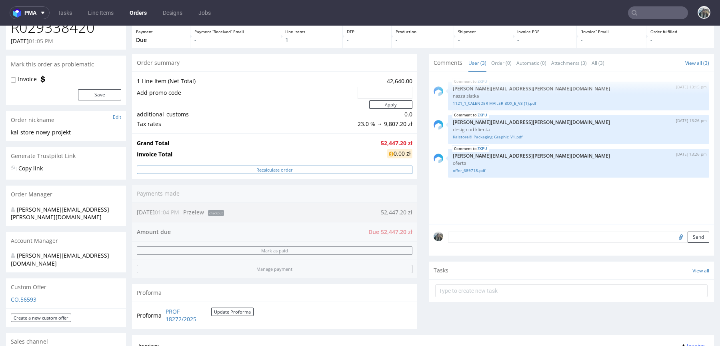
scroll to position [226, 0]
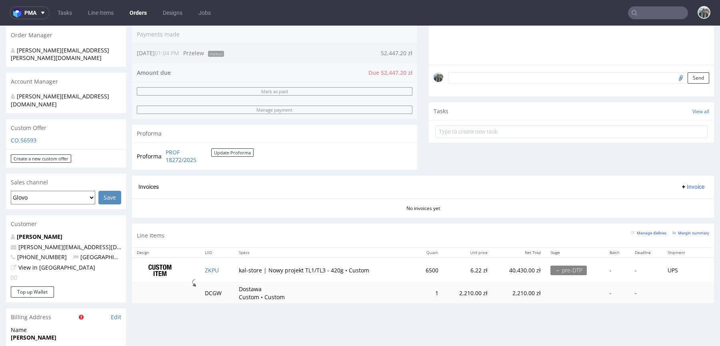
click at [651, 11] on input "text" at bounding box center [658, 12] width 60 height 13
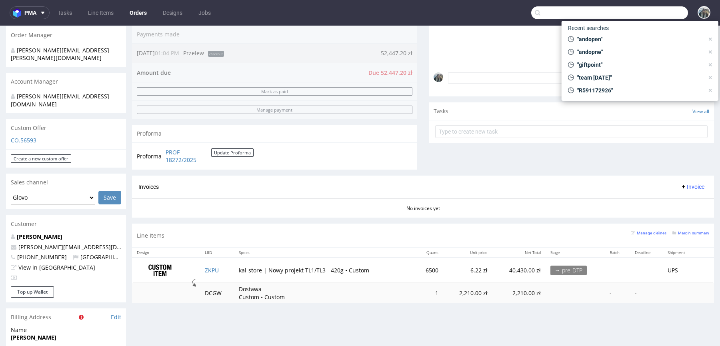
paste input "teamsunday"
type input "teamsunday"
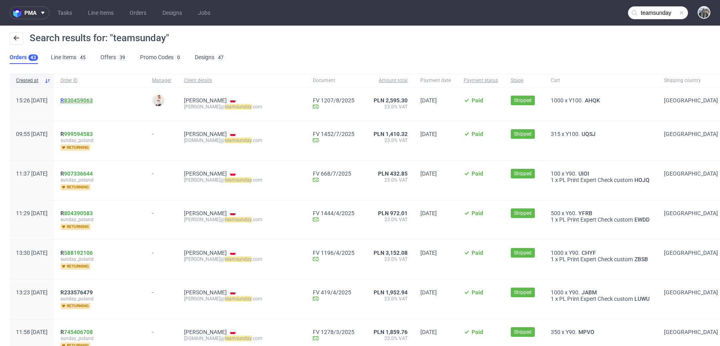
click at [93, 102] on link "830459063" at bounding box center [78, 100] width 29 height 6
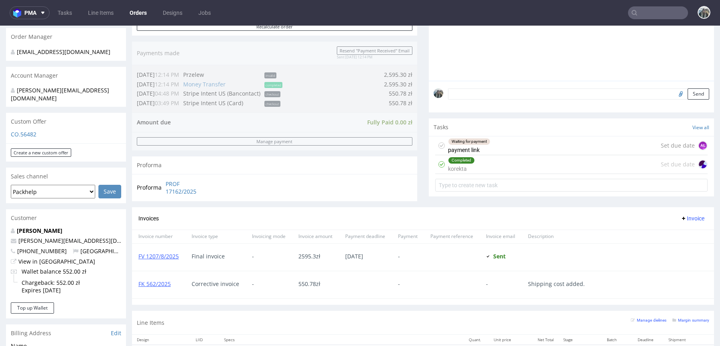
scroll to position [216, 0]
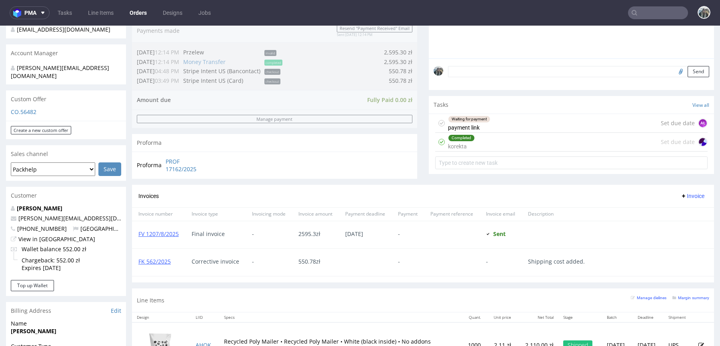
drag, startPoint x: 522, startPoint y: 140, endPoint x: 522, endPoint y: 198, distance: 58.0
click at [522, 140] on div "Completed korekta Set due date" at bounding box center [571, 142] width 272 height 19
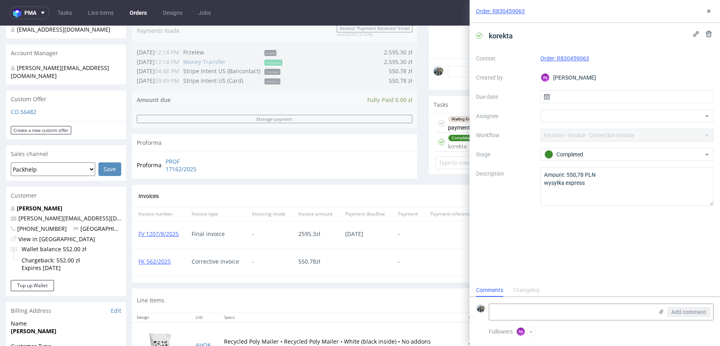
scroll to position [6, 0]
click at [462, 115] on div "Order: R830459063 korekta Context Order: R830459063 Created by AŁ Aleksandra Łę…" at bounding box center [590, 173] width 260 height 346
click at [461, 121] on div "Order: R830459063 korekta Context Order: R830459063 Created by AŁ Aleksandra Łę…" at bounding box center [590, 173] width 260 height 346
click at [453, 124] on div "Waiting for payment payment link" at bounding box center [469, 123] width 42 height 18
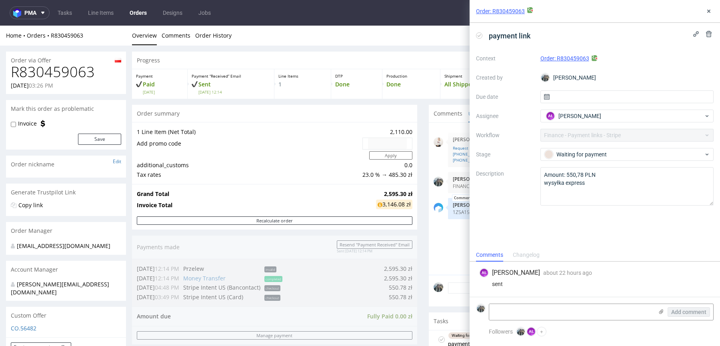
click at [60, 73] on h1 "R830459063" at bounding box center [66, 72] width 110 height 16
copy h1 "R830459063"
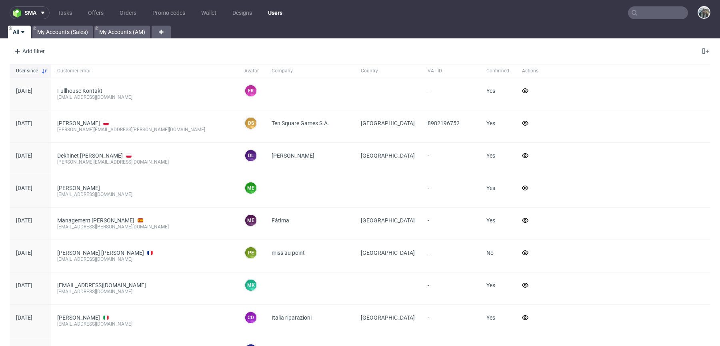
click at [643, 12] on input "text" at bounding box center [658, 12] width 60 height 13
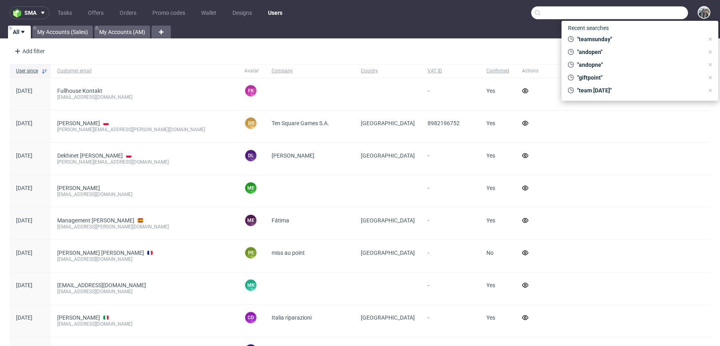
paste input "teamsunday"
type input "teamsunday"
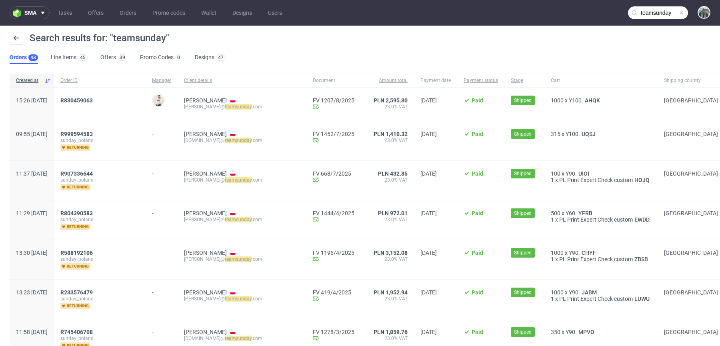
drag, startPoint x: 126, startPoint y: 98, endPoint x: 55, endPoint y: 98, distance: 71.2
click at [57, 98] on div "15:26 Tue 12.08.2025 R830459063 Mari Fok Iwona Borysiewicz iwona@ teamsunday .c…" at bounding box center [373, 105] width 727 height 34
copy div "2025 R830459063"
click at [139, 106] on span "R 830459063" at bounding box center [99, 104] width 79 height 14
drag, startPoint x: 94, startPoint y: 108, endPoint x: 82, endPoint y: 98, distance: 15.6
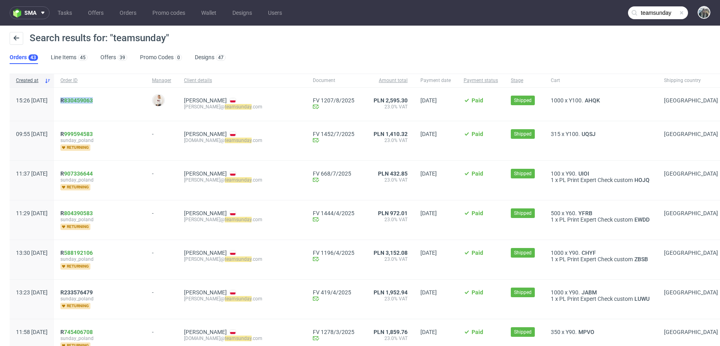
click at [82, 98] on div "R 830459063" at bounding box center [100, 104] width 92 height 33
copy span "R 830459063"
click at [91, 99] on link "830459063" at bounding box center [78, 100] width 29 height 6
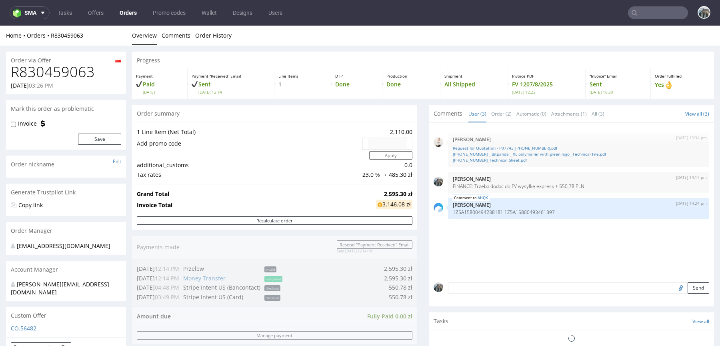
click at [48, 61] on div "Order via Offer" at bounding box center [66, 58] width 120 height 13
click at [49, 73] on h1 "R830459063" at bounding box center [66, 72] width 110 height 16
click at [48, 73] on h1 "R830459063" at bounding box center [66, 72] width 110 height 16
click at [52, 74] on h1 "R830459063" at bounding box center [66, 72] width 110 height 16
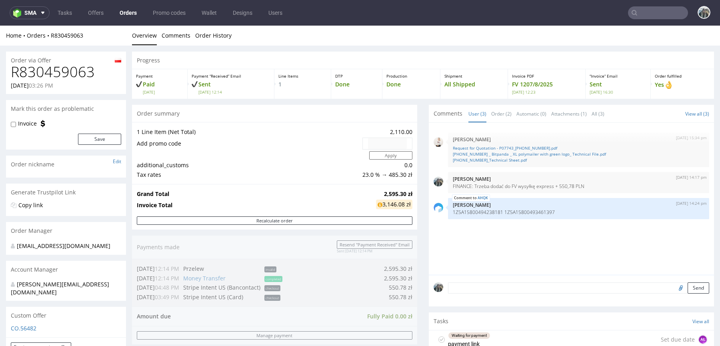
click at [52, 74] on h1 "R830459063" at bounding box center [66, 72] width 110 height 16
copy h1 "R830459063"
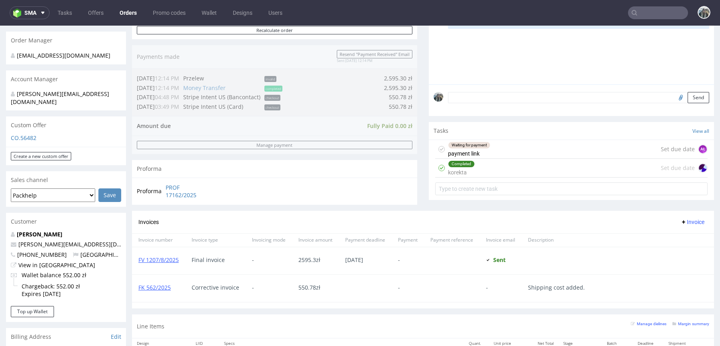
scroll to position [238, 0]
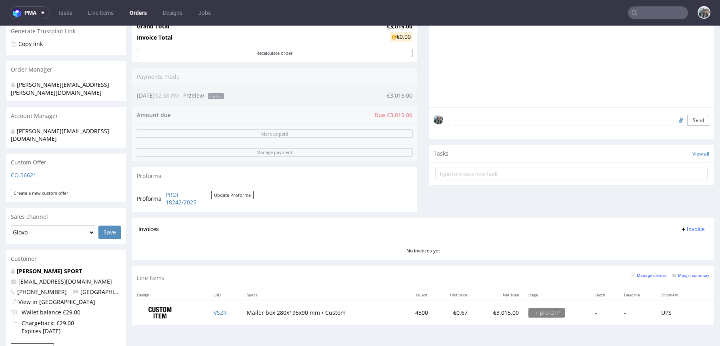
scroll to position [207, 0]
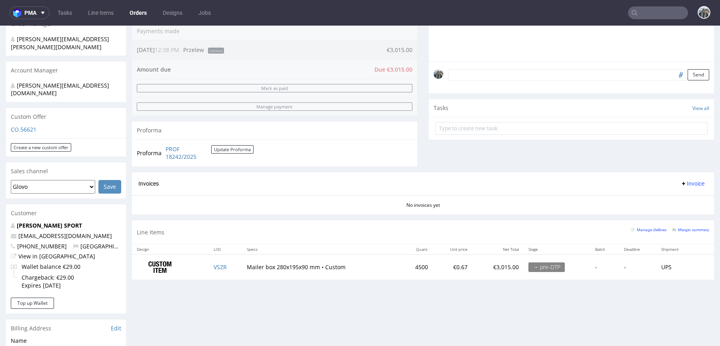
click at [674, 74] on input "file" at bounding box center [679, 74] width 11 height 10
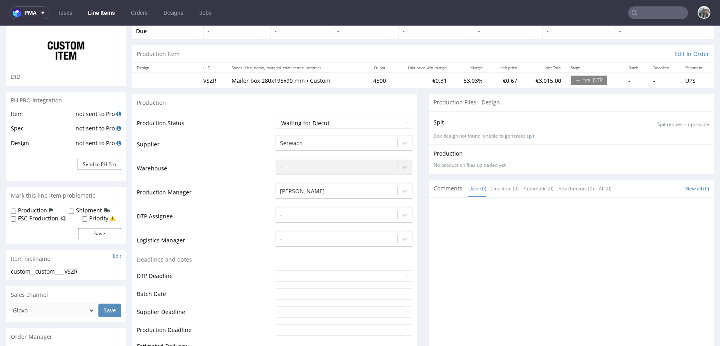
scroll to position [92, 0]
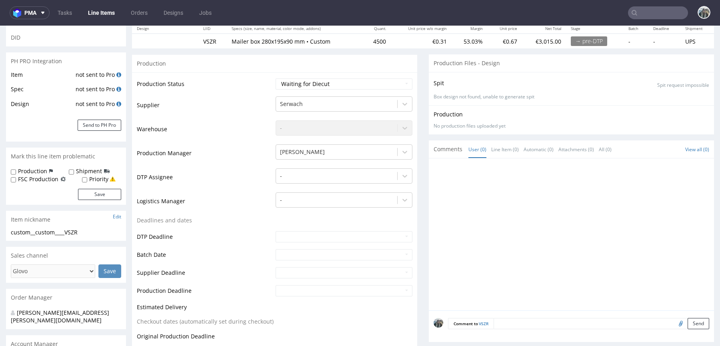
click at [674, 324] on input "file" at bounding box center [679, 323] width 11 height 10
type input "C:\fakepath\CAJA INDIVIDUAL fefco 427_280x195x90 2025.pdf"
click at [515, 319] on textarea at bounding box center [578, 335] width 261 height 34
paste textarea "UWTF"
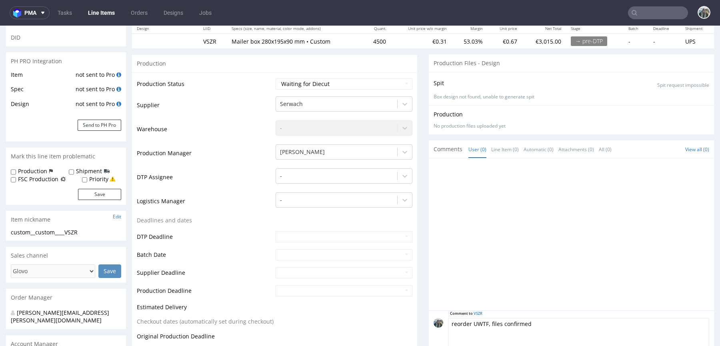
scroll to position [112, 0]
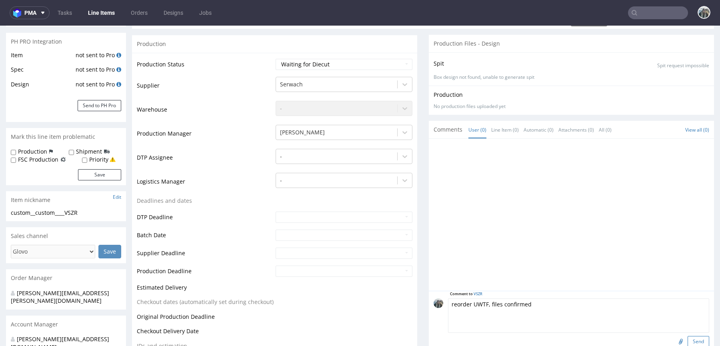
type textarea "reorder UWTF, files confirmed"
click at [688, 343] on button "Send" at bounding box center [698, 341] width 22 height 11
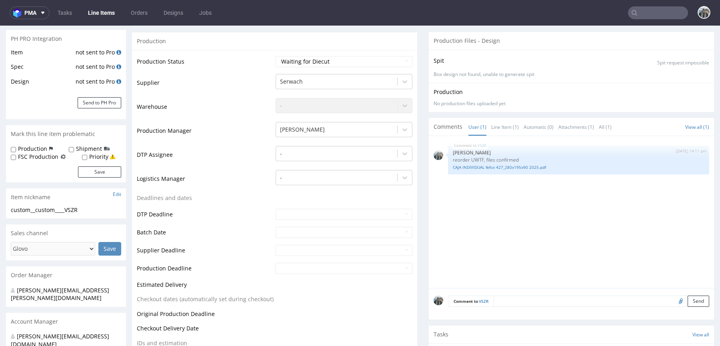
scroll to position [0, 0]
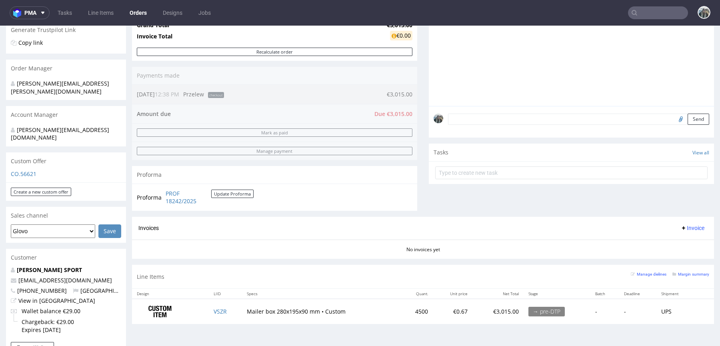
scroll to position [220, 0]
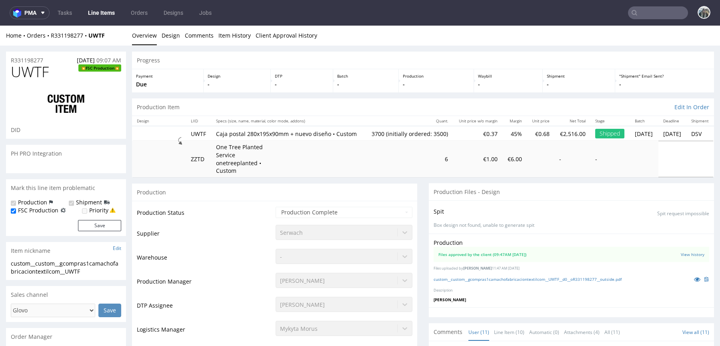
select select "in_progress"
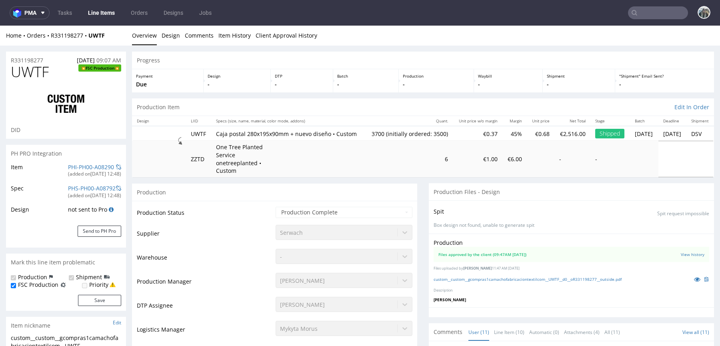
scroll to position [186, 0]
drag, startPoint x: 108, startPoint y: 40, endPoint x: 88, endPoint y: 35, distance: 20.9
click at [88, 36] on div "Home Orders R331198277 UWTF Overview Design Comments Item History Client Approv…" at bounding box center [360, 36] width 720 height 20
copy strong "UWTF"
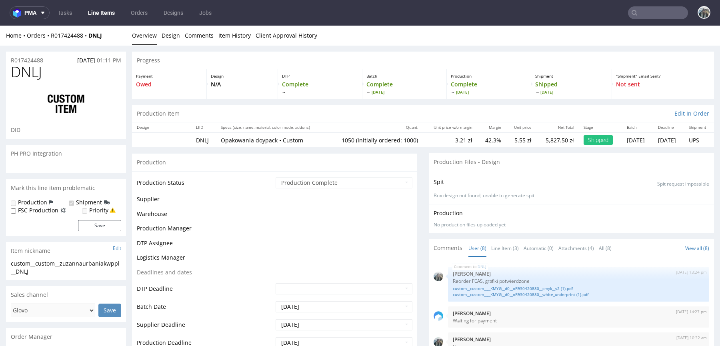
select select "in_progress"
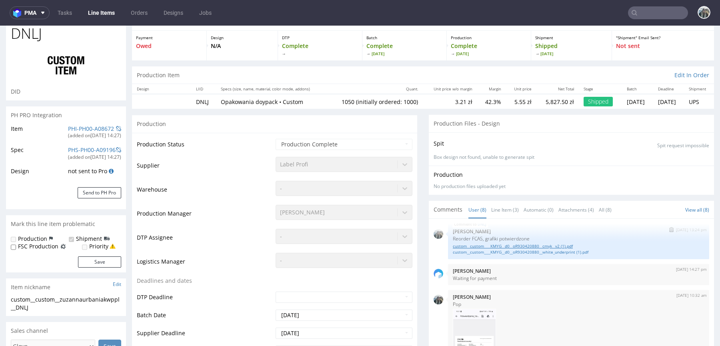
scroll to position [4, 0]
click at [545, 243] on link "custom__custom____KMYG__d0__oR930420880__cmyk__v2 (1).pdf" at bounding box center [578, 246] width 251 height 6
click at [544, 250] on link "custom__custom____KMYG__d0__oR930420880__white_underprint (1).pdf" at bounding box center [578, 252] width 251 height 6
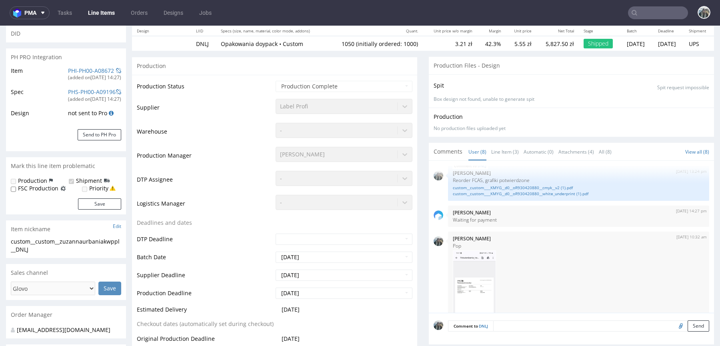
scroll to position [0, 0]
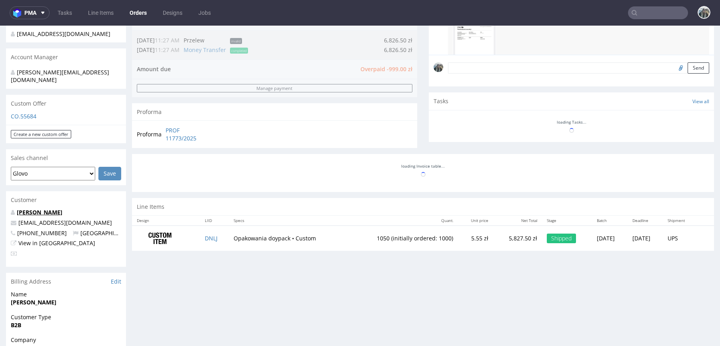
scroll to position [212, 0]
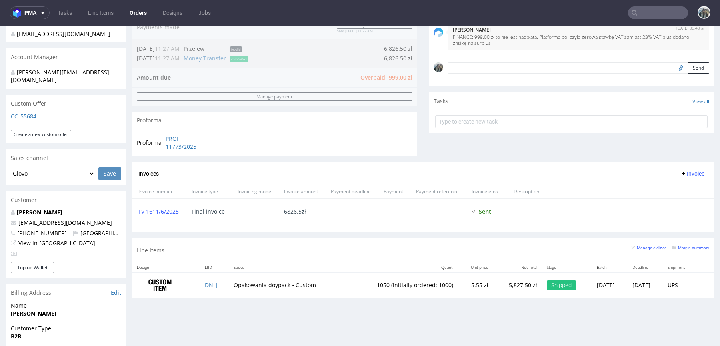
click at [50, 208] on p "[PERSON_NAME]" at bounding box center [66, 212] width 110 height 8
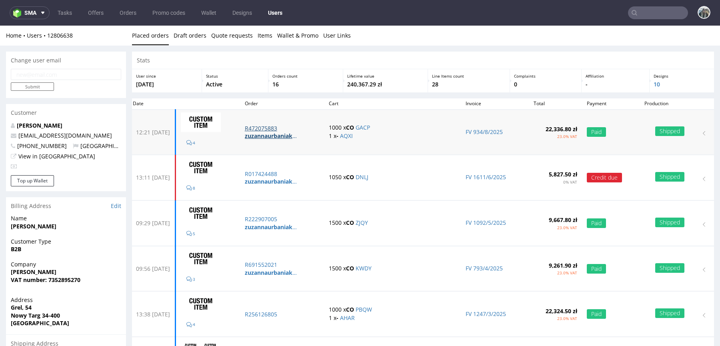
click at [286, 124] on p "R472075883" at bounding box center [282, 128] width 75 height 8
click at [280, 169] on td "R017424488 zuzannaurbaniakwppl" at bounding box center [282, 177] width 84 height 45
click at [280, 174] on p "R017424488" at bounding box center [282, 174] width 75 height 8
click at [280, 218] on p "R222907005" at bounding box center [282, 219] width 75 height 8
click at [281, 261] on p "R691552021" at bounding box center [282, 265] width 75 height 8
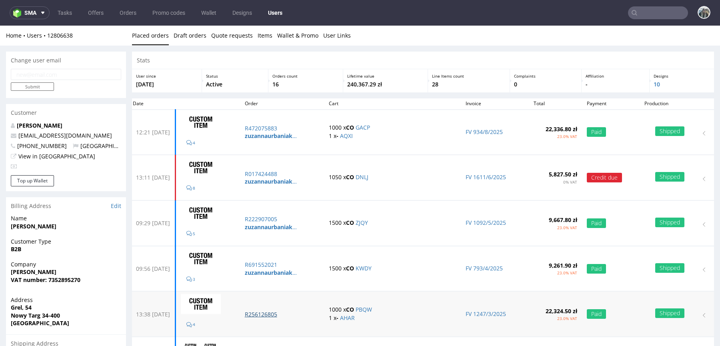
click at [279, 312] on p "R256126805" at bounding box center [282, 314] width 75 height 8
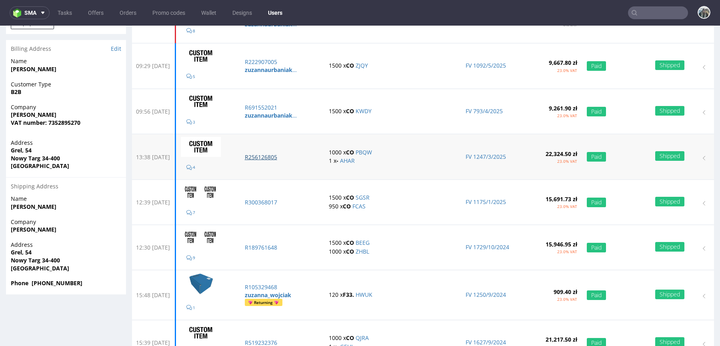
scroll to position [158, 0]
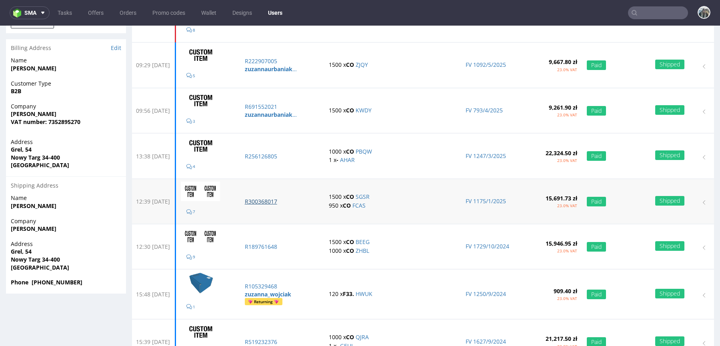
click at [287, 200] on p "R300368017" at bounding box center [282, 202] width 75 height 8
click at [285, 245] on p "R189761648" at bounding box center [282, 247] width 75 height 8
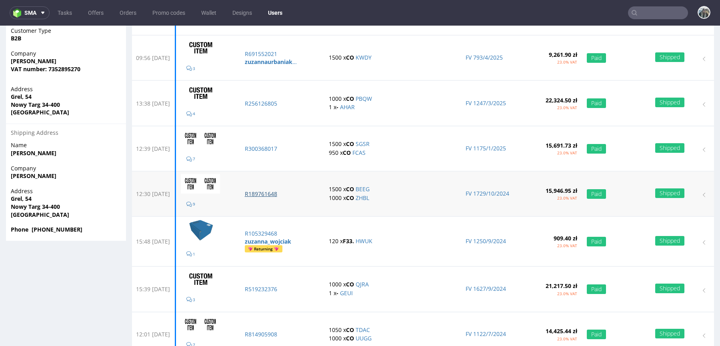
scroll to position [212, 0]
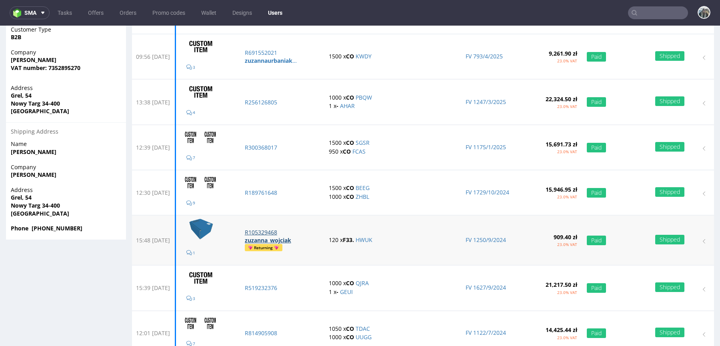
click at [285, 229] on p "R105329468" at bounding box center [282, 232] width 75 height 8
click at [284, 286] on p "R519232376" at bounding box center [282, 288] width 75 height 8
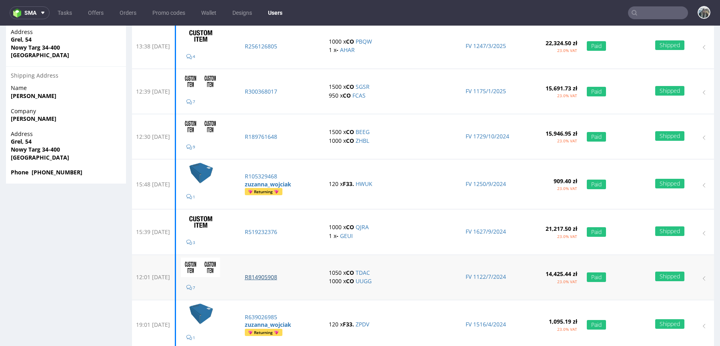
click at [288, 273] on p "R814905908" at bounding box center [282, 277] width 75 height 8
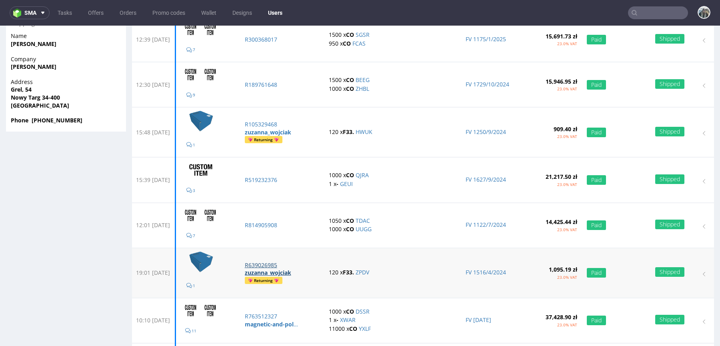
click at [288, 261] on p "R639026985" at bounding box center [282, 265] width 75 height 8
click at [286, 312] on p "R763512327" at bounding box center [282, 316] width 75 height 8
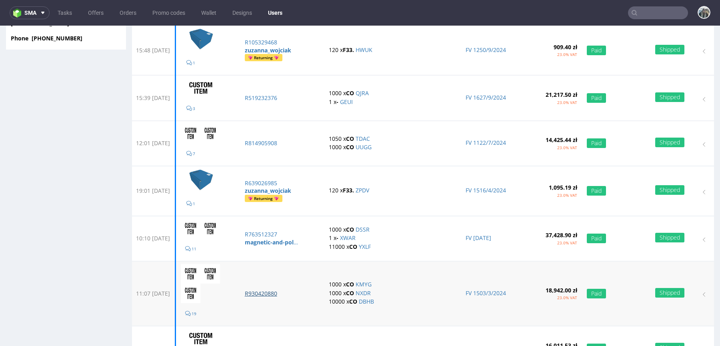
click at [284, 289] on p "R930420880" at bounding box center [282, 293] width 75 height 8
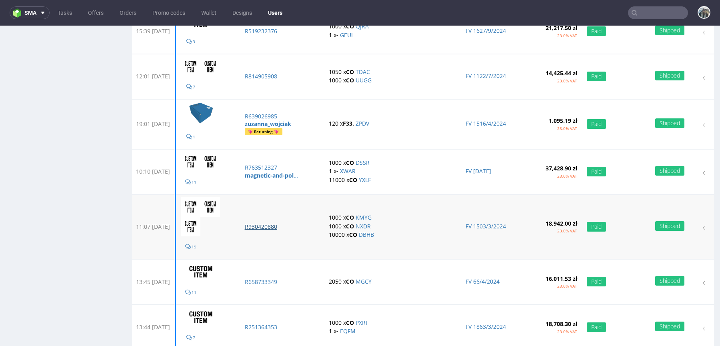
scroll to position [472, 0]
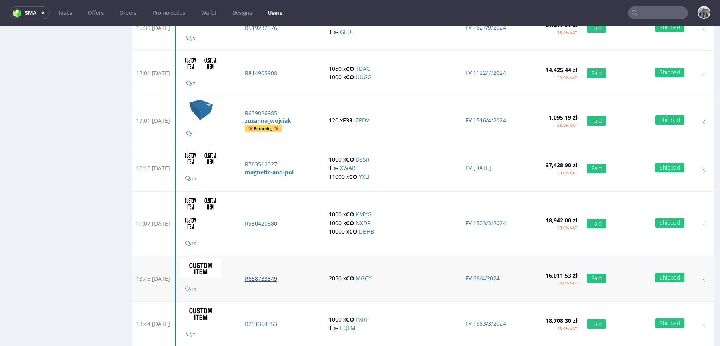
click at [287, 275] on p "R658733349" at bounding box center [282, 279] width 75 height 8
click at [287, 323] on p "R251364353" at bounding box center [282, 324] width 75 height 8
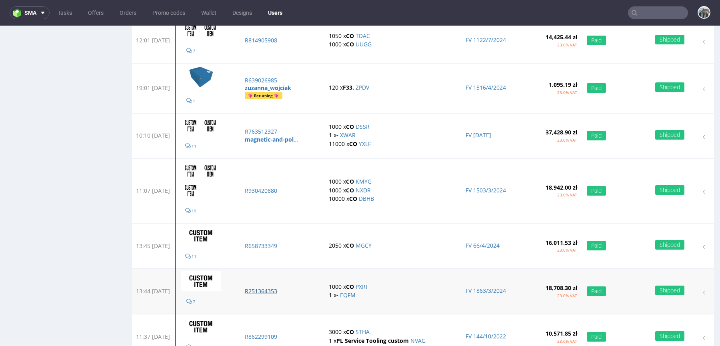
scroll to position [529, 0]
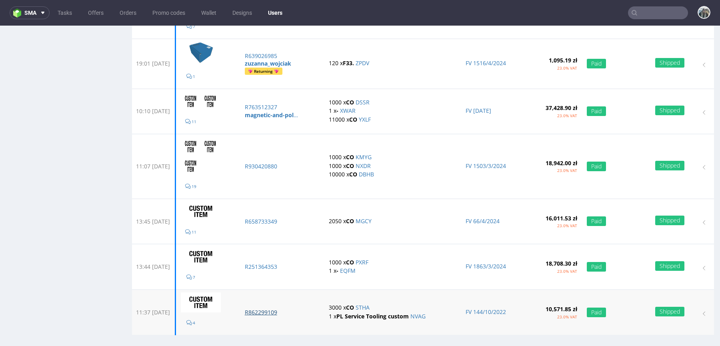
click at [287, 308] on p "R862299109" at bounding box center [282, 312] width 75 height 8
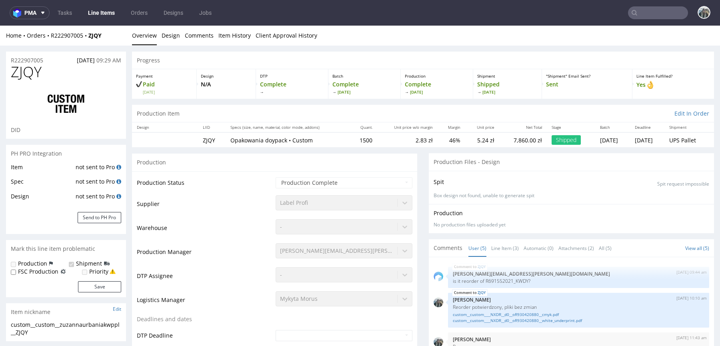
select select "in_progress"
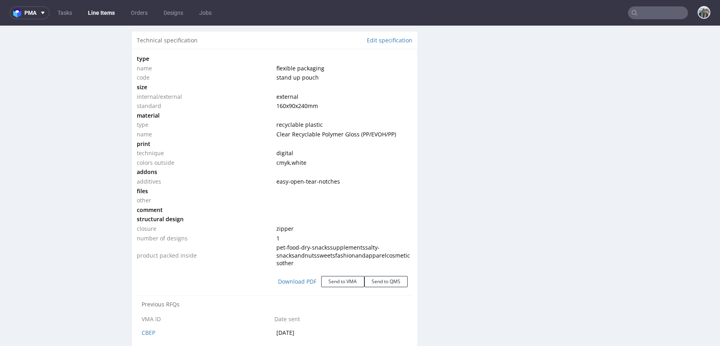
scroll to position [734, 0]
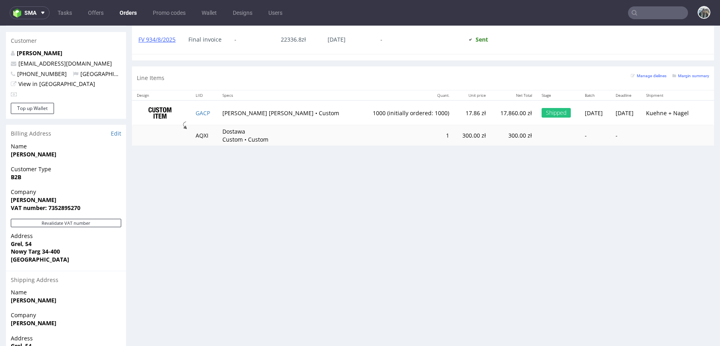
scroll to position [385, 0]
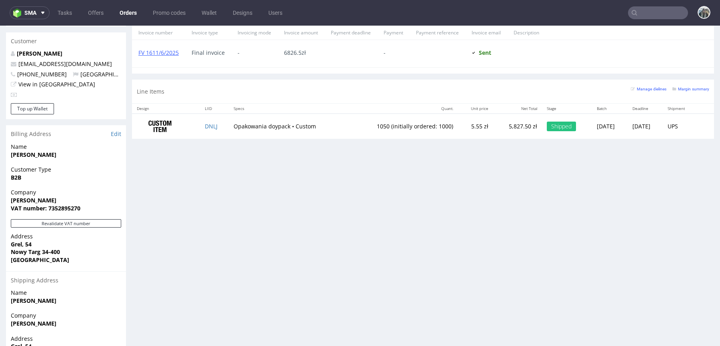
scroll to position [406, 0]
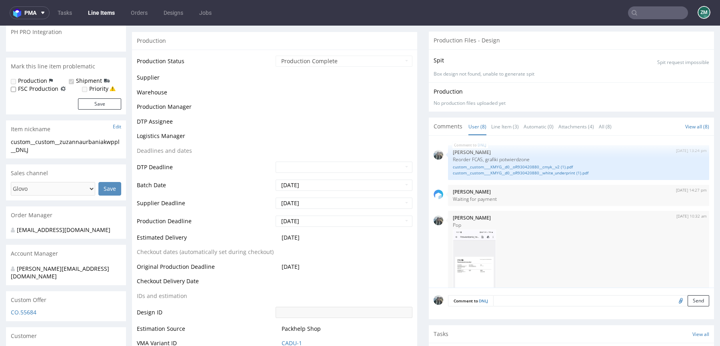
scroll to position [212, 0]
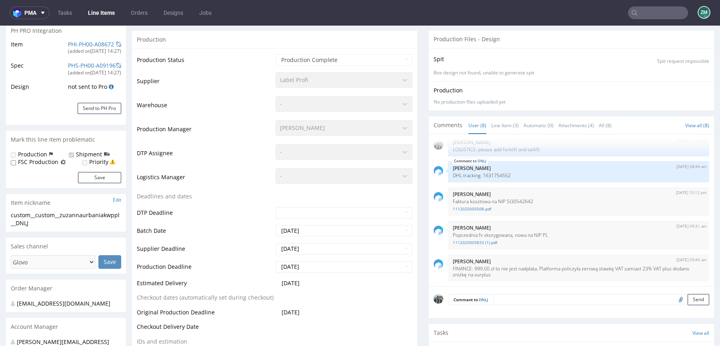
select select "in_progress"
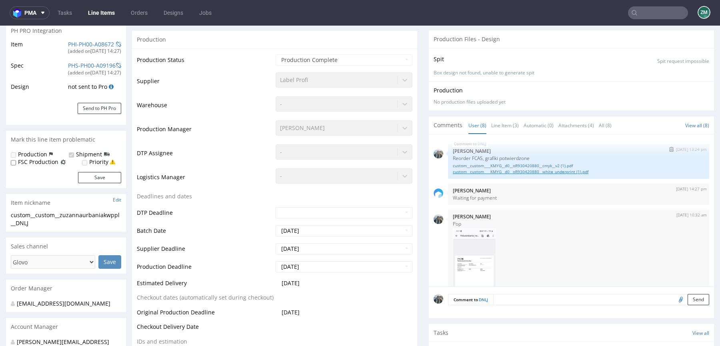
drag, startPoint x: 492, startPoint y: 163, endPoint x: 493, endPoint y: 171, distance: 8.0
click at [492, 163] on link "custom__custom____KMYG__d0__oR930420880__cmyk__v2 (1).pdf" at bounding box center [578, 166] width 251 height 6
click at [493, 171] on link "custom__custom____KMYG__d0__oR930420880__white_underprint (1).pdf" at bounding box center [578, 172] width 251 height 6
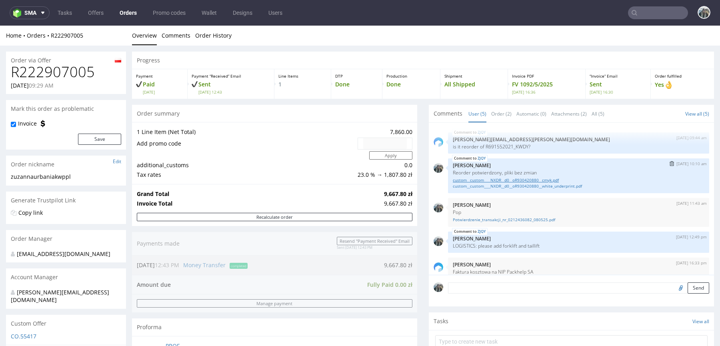
click at [490, 178] on link "custom__custom____NXDR__d0__oR930420880__cmyk.pdf" at bounding box center [578, 180] width 251 height 6
click at [490, 180] on link "custom__custom____NXDR__d0__oR930420880__cmyk.pdf" at bounding box center [578, 180] width 251 height 6
click at [490, 185] on link "custom__custom____NXDR__d0__oR930420880__white_underprint.pdf" at bounding box center [578, 186] width 251 height 6
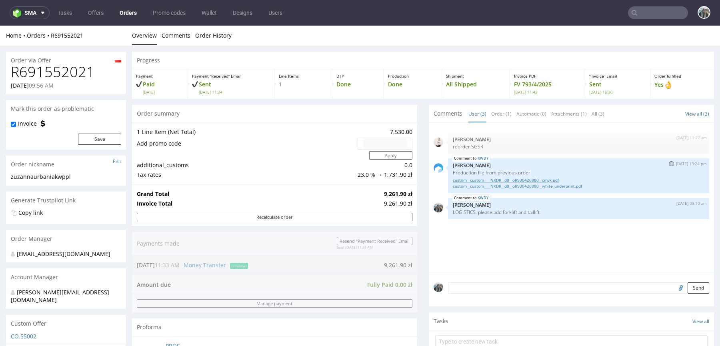
click at [479, 180] on link "custom__custom____NXDR__d0__oR930420880__cmyk.pdf" at bounding box center [578, 180] width 251 height 6
click at [479, 184] on link "custom__custom____NXDR__d0__oR930420880__white_underprint.pdf" at bounding box center [578, 186] width 251 height 6
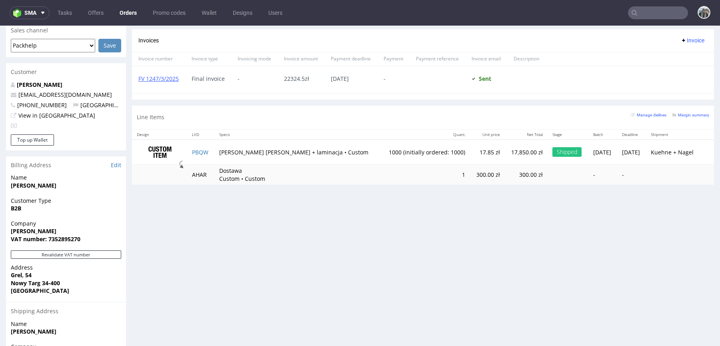
scroll to position [340, 0]
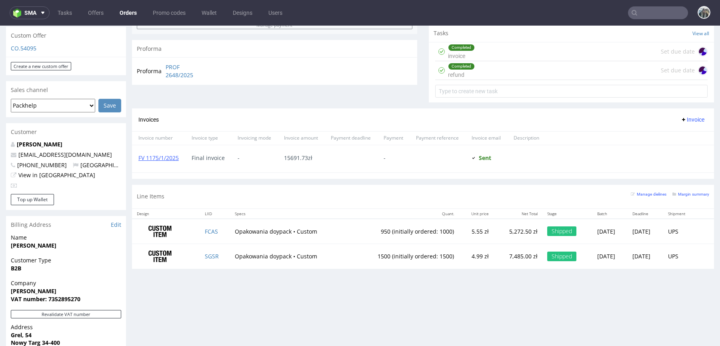
scroll to position [301, 0]
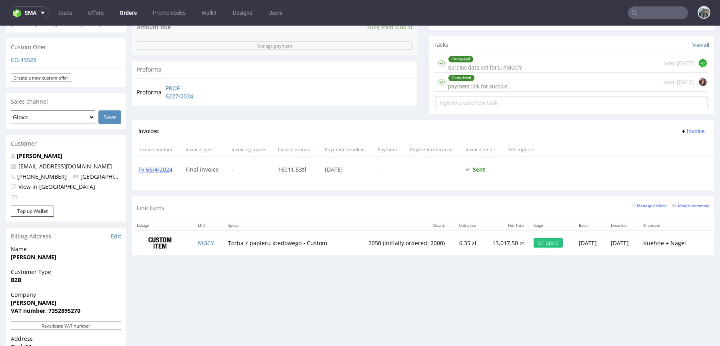
scroll to position [282, 0]
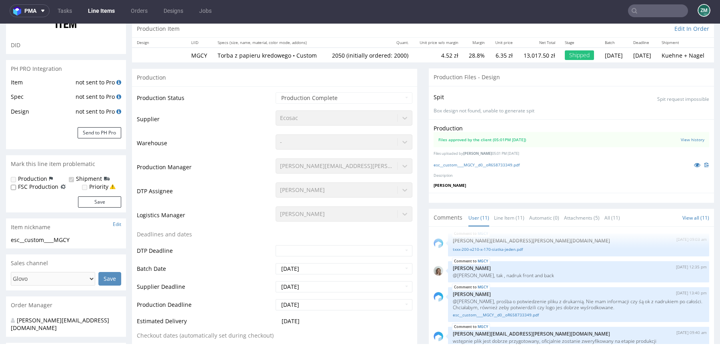
scroll to position [156, 0]
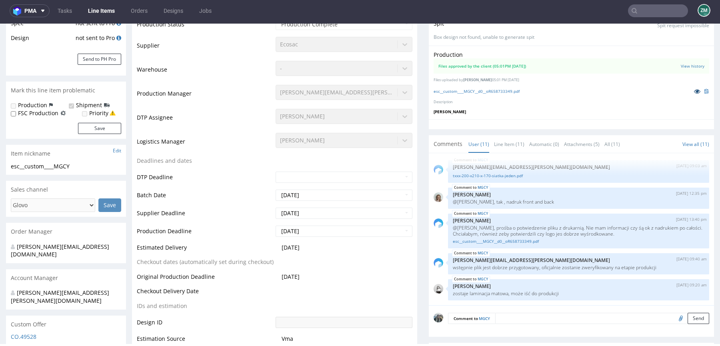
click at [694, 94] on icon at bounding box center [697, 91] width 6 height 6
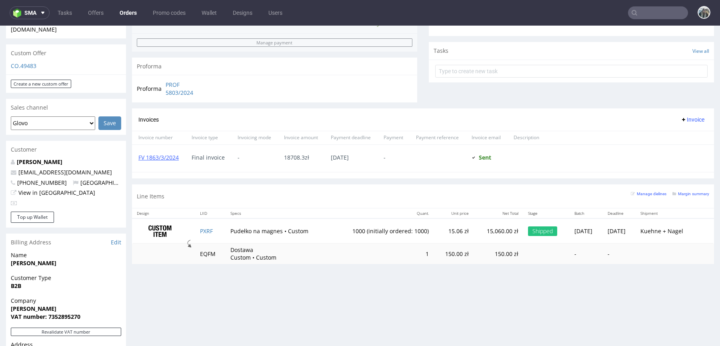
scroll to position [322, 0]
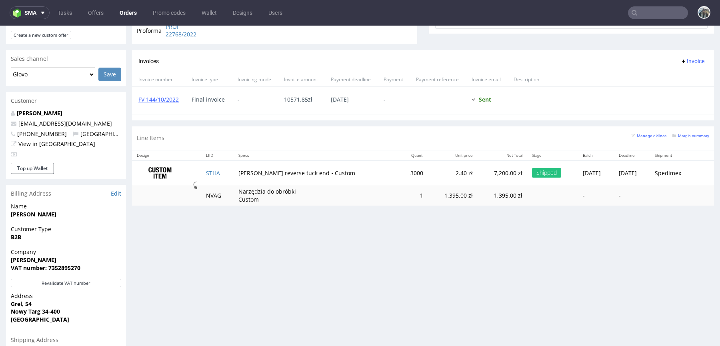
scroll to position [415, 0]
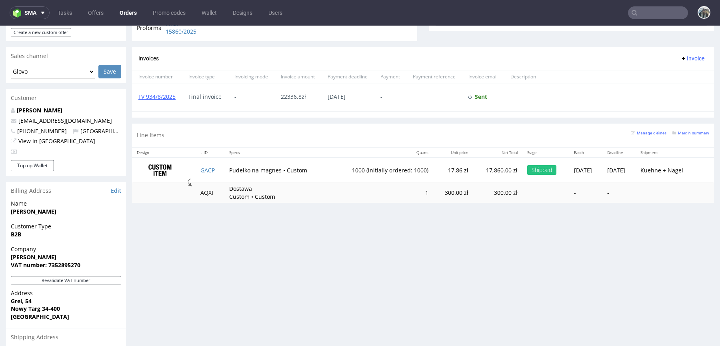
scroll to position [331, 0]
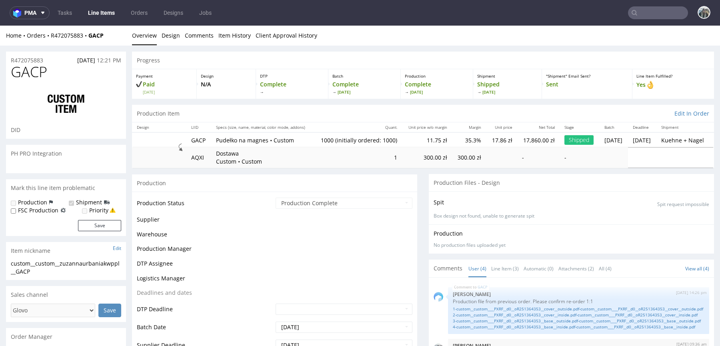
scroll to position [18, 0]
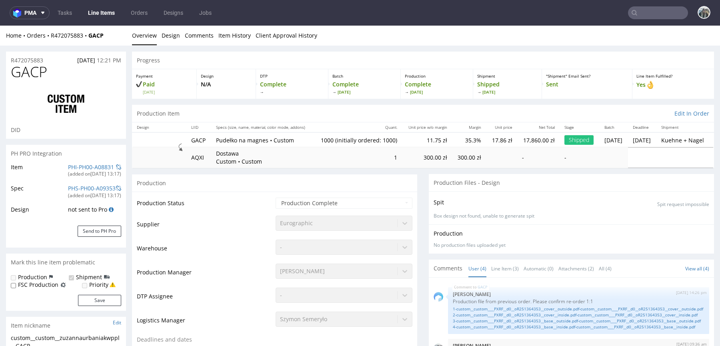
select select "in_progress"
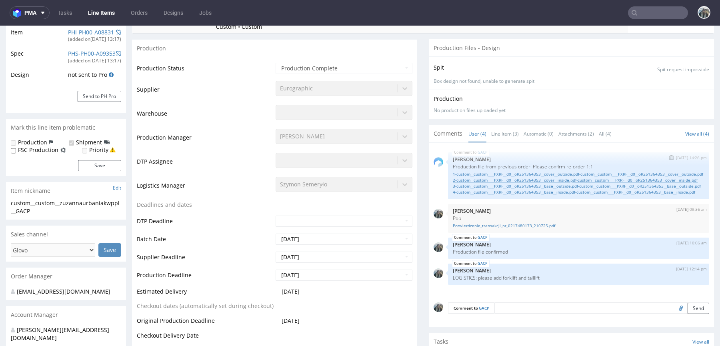
scroll to position [0, 0]
click at [539, 173] on link "1-custom__custom____PXRF__d0__oR251364353__cover__outside.pdf-custom__custom___…" at bounding box center [578, 174] width 251 height 6
click at [481, 183] on link "2-custom__custom____PXRF__d0__oR251364353__cover__inside.pdf-custom__custom____…" at bounding box center [578, 180] width 251 height 6
click at [468, 189] on link "3-custom__custom____PXRF__d0__oR251364353__base__outside.pdf-custom__custom____…" at bounding box center [578, 186] width 251 height 6
click at [467, 195] on link "4-custom__custom____PXRF__d0__oR251364353__base__inside.pdf-custom__custom____P…" at bounding box center [578, 192] width 251 height 6
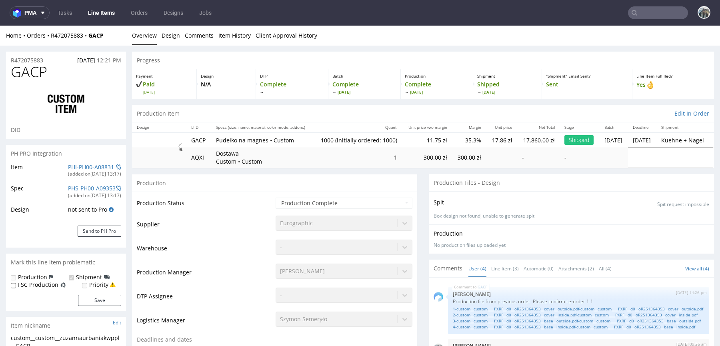
scroll to position [4, 0]
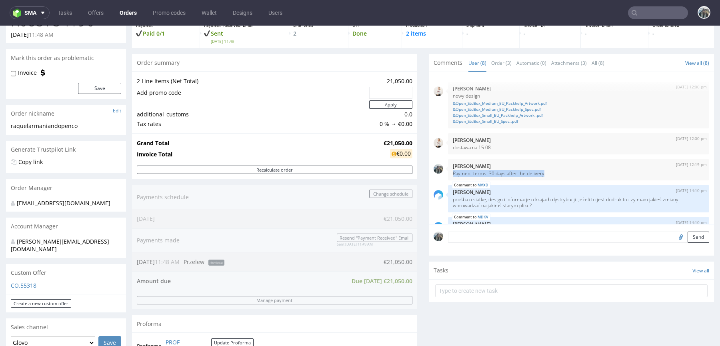
scroll to position [48, 0]
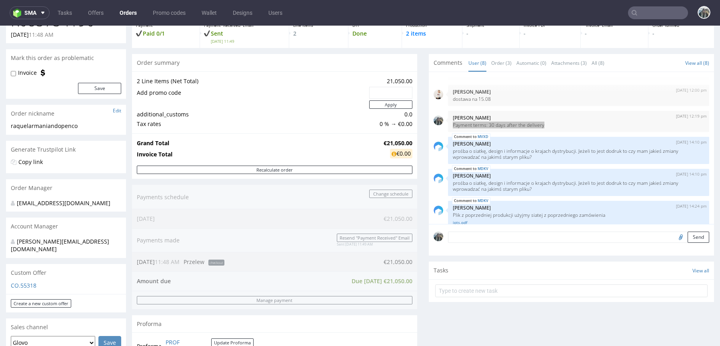
click at [657, 5] on nav "sma Tasks Offers Orders Promo codes Wallet Designs Users" at bounding box center [360, 13] width 720 height 26
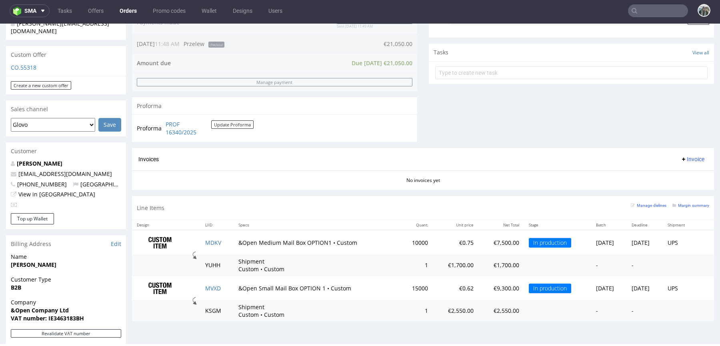
scroll to position [0, 0]
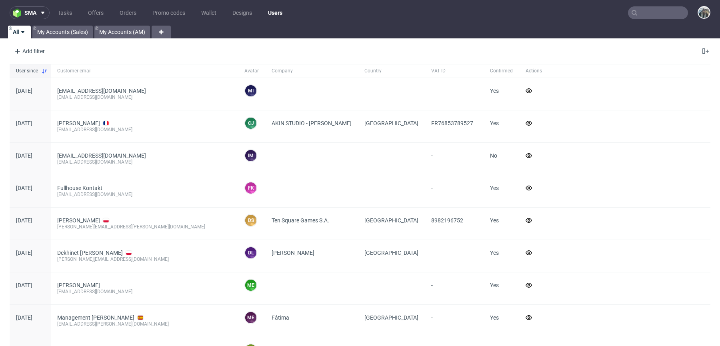
click at [655, 14] on input "text" at bounding box center [658, 12] width 60 height 13
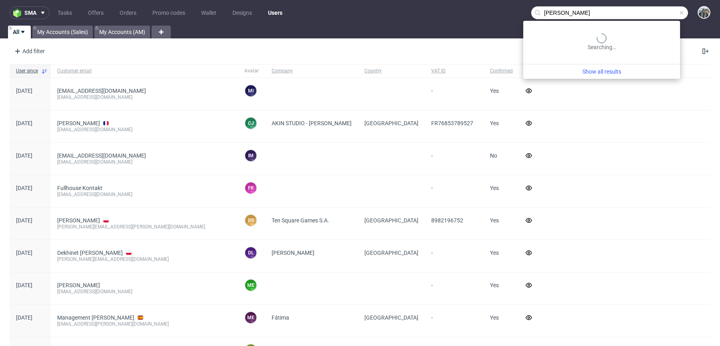
type input "[PERSON_NAME]"
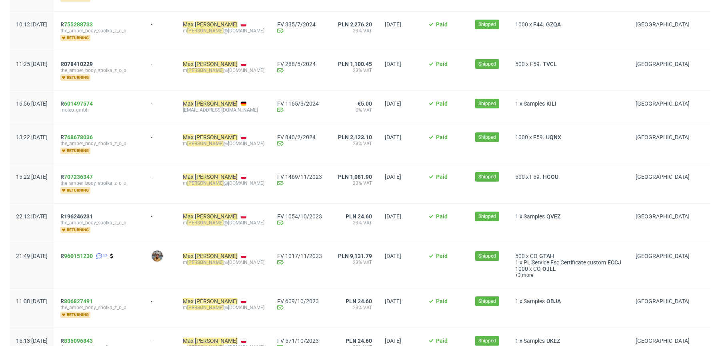
scroll to position [395, 0]
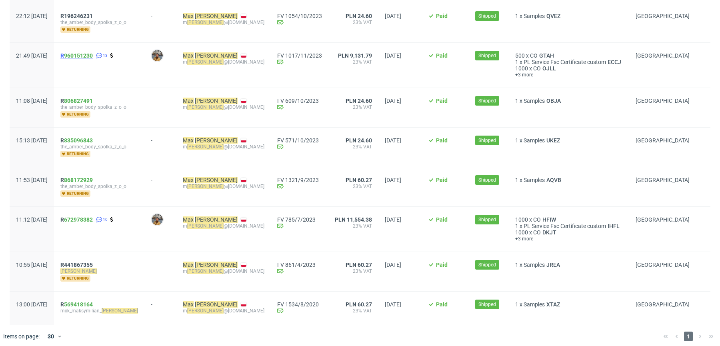
click at [87, 53] on span "R 960151230" at bounding box center [76, 55] width 32 height 6
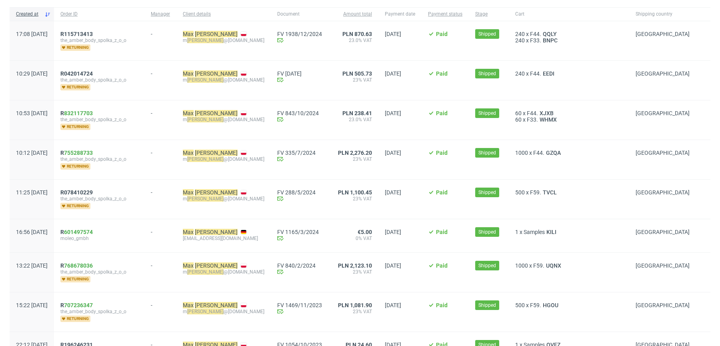
scroll to position [0, 0]
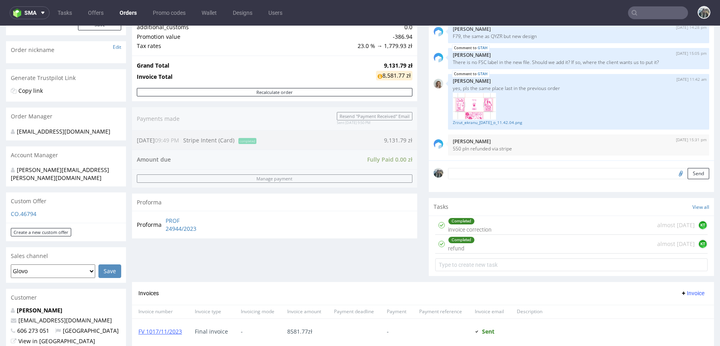
scroll to position [114, 0]
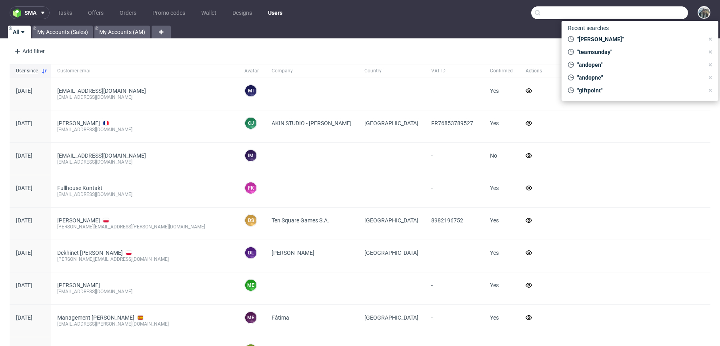
click at [635, 15] on input "text" at bounding box center [609, 12] width 157 height 13
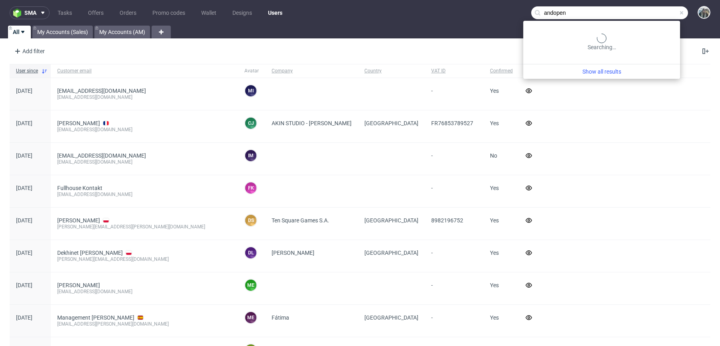
type input "andopen"
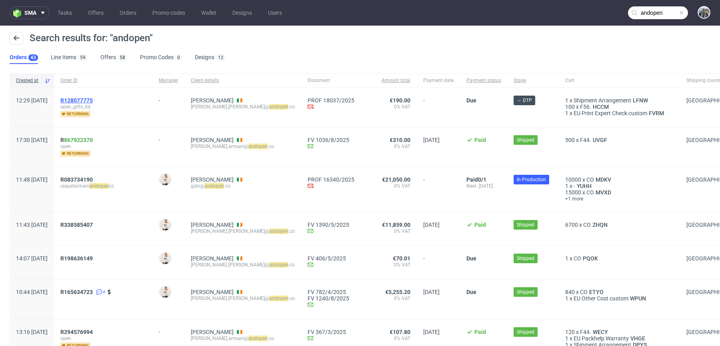
click at [92, 100] on span "R128077775" at bounding box center [76, 100] width 32 height 6
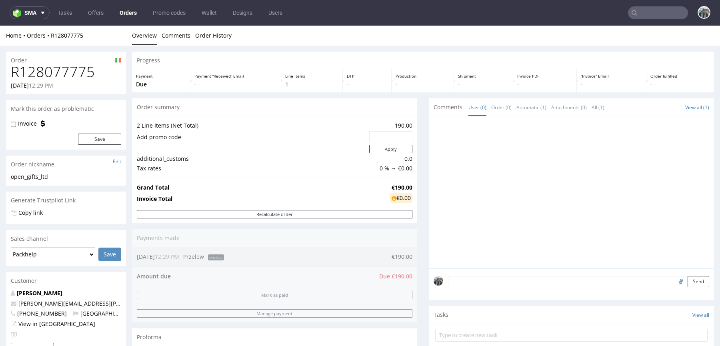
type input "andopen"
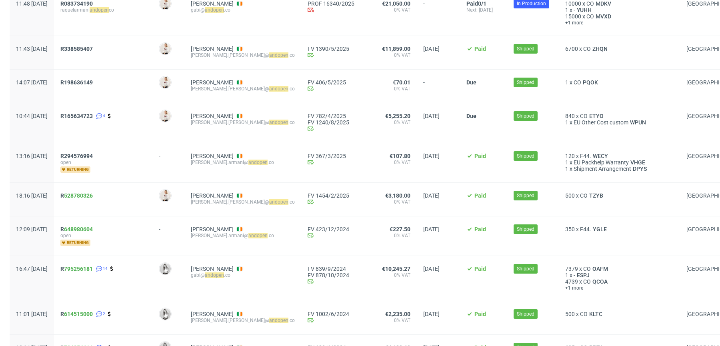
scroll to position [178, 0]
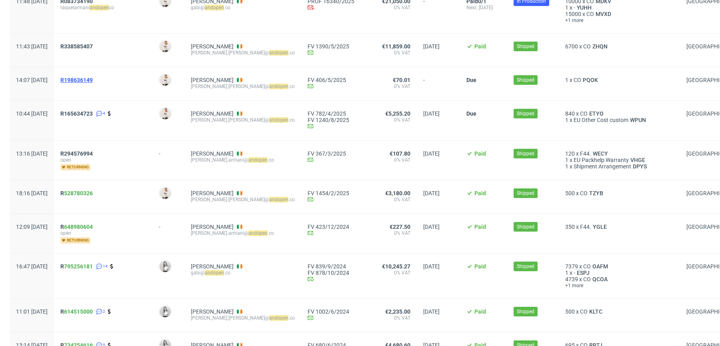
click at [93, 80] on span "R198636149" at bounding box center [76, 80] width 32 height 6
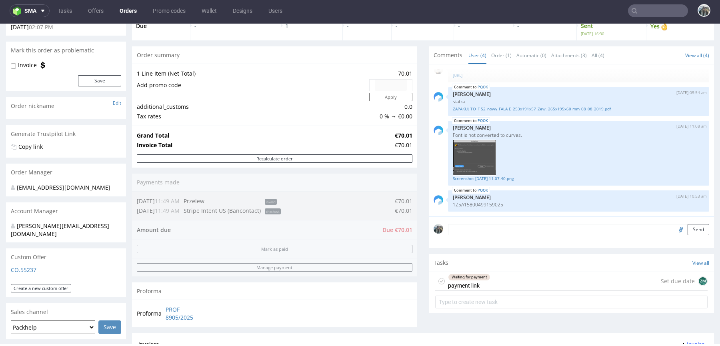
scroll to position [55, 0]
type input "andopen"
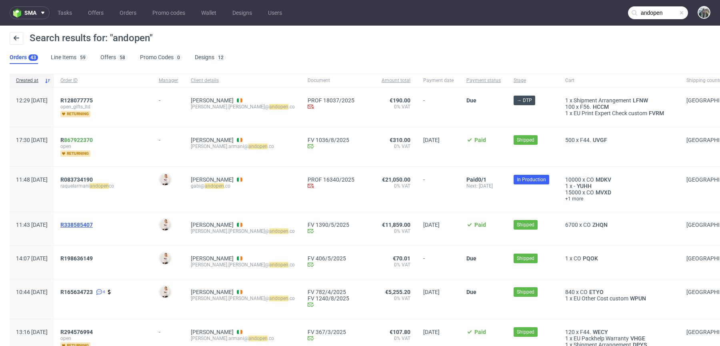
click at [93, 223] on span "R338585407" at bounding box center [76, 225] width 32 height 6
click at [110, 96] on div "R128077775 open_gifts_ltd returning" at bounding box center [103, 107] width 98 height 39
click at [93, 99] on span "R128077775" at bounding box center [76, 100] width 32 height 6
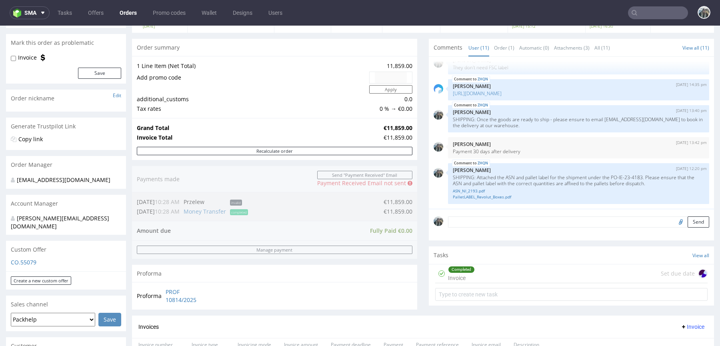
scroll to position [67, 0]
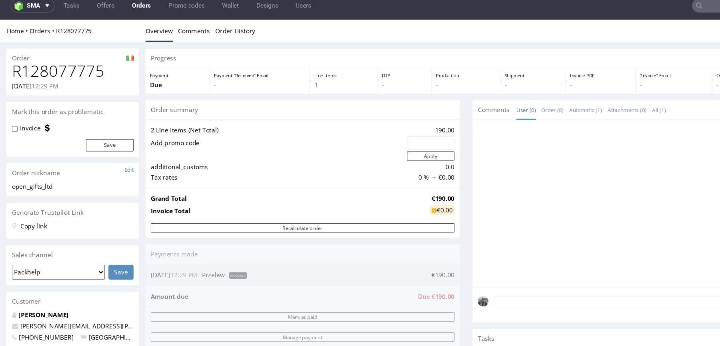
click at [65, 66] on h1 "R128077775" at bounding box center [66, 66] width 110 height 16
click at [66, 66] on h1 "R128077775" at bounding box center [66, 66] width 110 height 16
copy h1 "R128077775"
click at [106, 33] on div "Home Orders R128077775 Overview Comments Order History" at bounding box center [360, 30] width 720 height 20
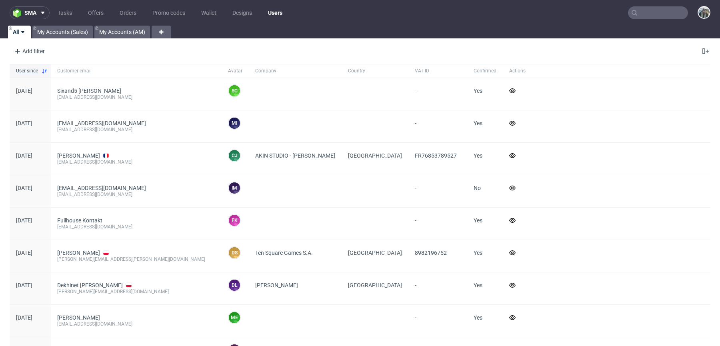
click at [643, 19] on nav "sma Tasks Offers Orders Promo codes Wallet Designs Users" at bounding box center [360, 13] width 720 height 26
click at [643, 16] on input "text" at bounding box center [658, 12] width 60 height 13
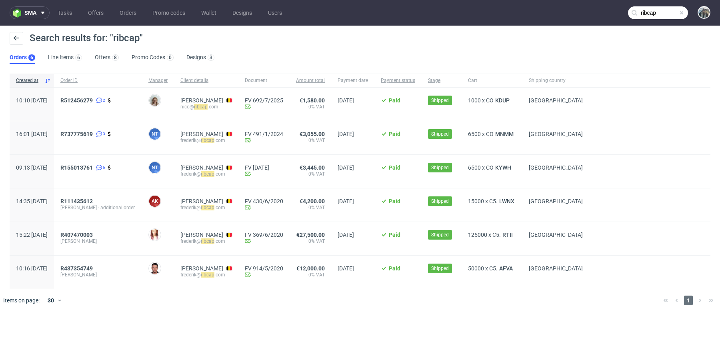
click at [654, 6] on input "ribcap" at bounding box center [658, 12] width 60 height 13
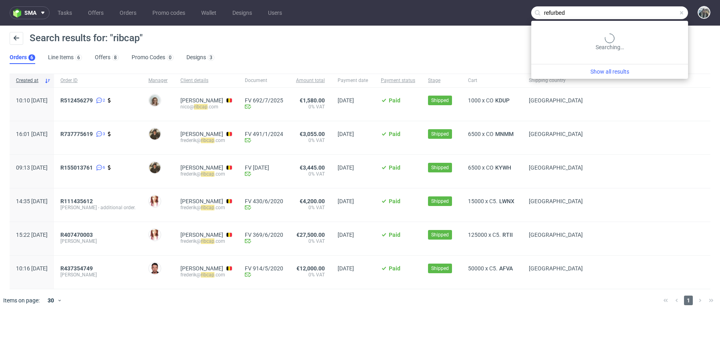
type input "refurbed"
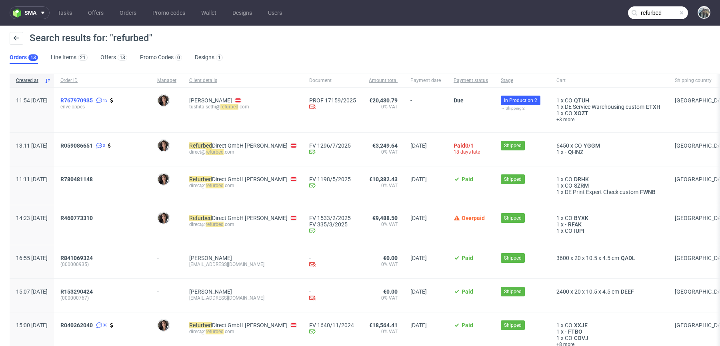
click at [93, 102] on span "R767970935" at bounding box center [76, 100] width 32 height 6
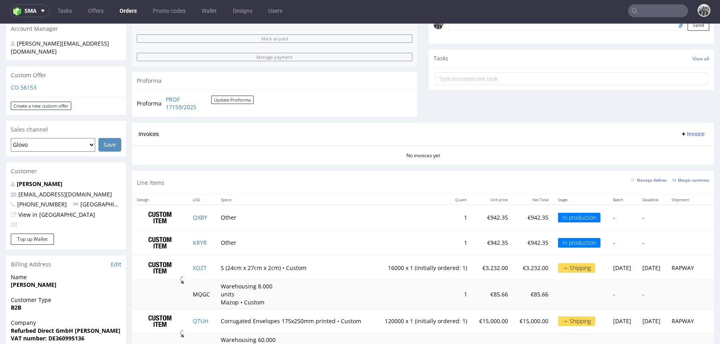
scroll to position [306, 0]
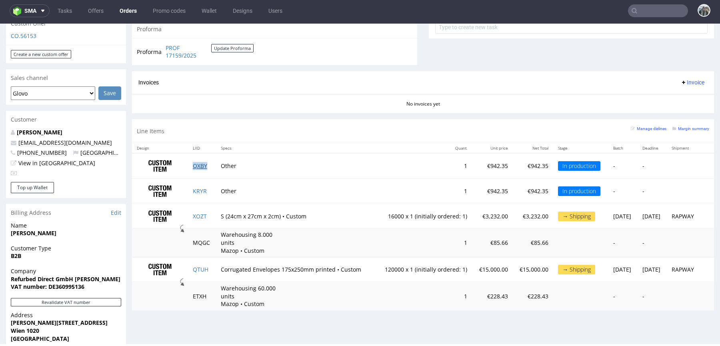
click at [199, 166] on link "QXBY" at bounding box center [200, 166] width 14 height 8
click at [197, 190] on link "KRYR" at bounding box center [200, 191] width 14 height 8
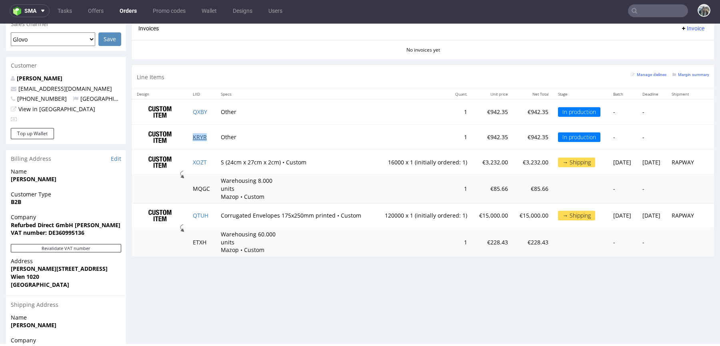
scroll to position [387, 0]
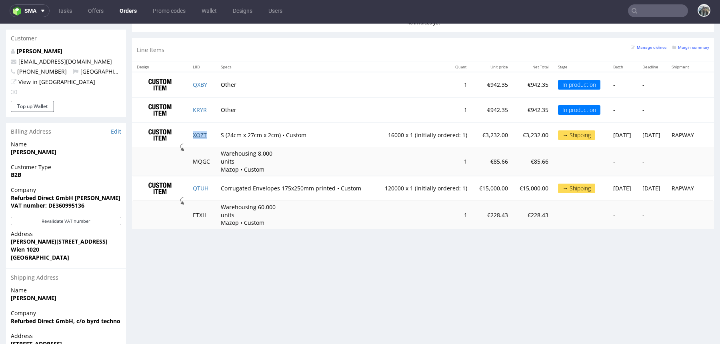
click at [194, 135] on link "XOZT" at bounding box center [200, 135] width 14 height 8
click at [199, 184] on link "QTUH" at bounding box center [201, 188] width 16 height 8
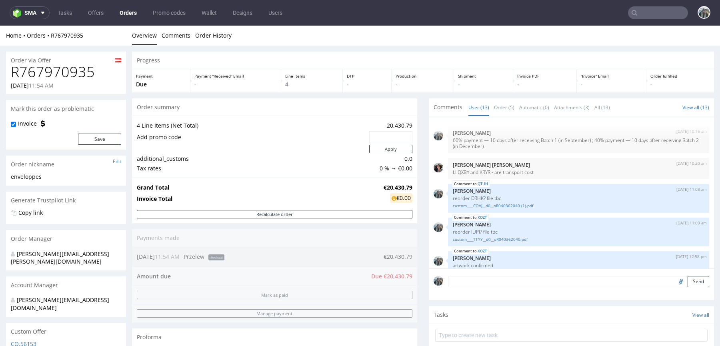
scroll to position [2, 0]
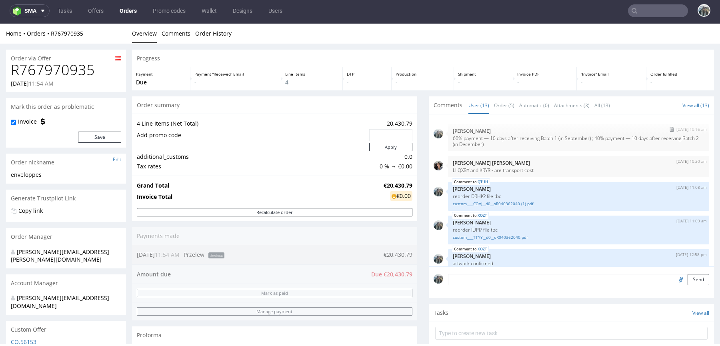
click at [559, 144] on p "60% payment — 10 days after receiving Batch 1 (in September) ; 40% payment — 10…" at bounding box center [578, 141] width 251 height 12
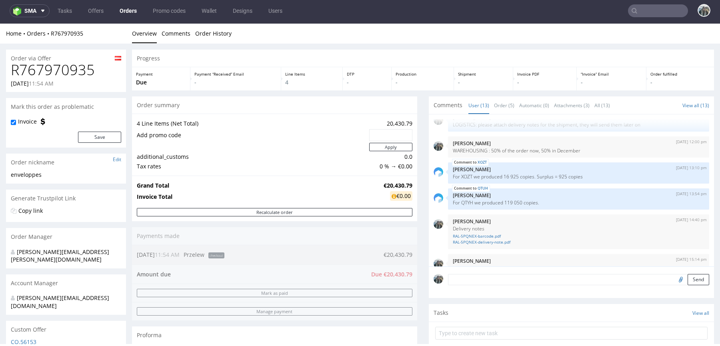
scroll to position [214, 0]
click at [669, 144] on img "submit" at bounding box center [671, 144] width 4 height 5
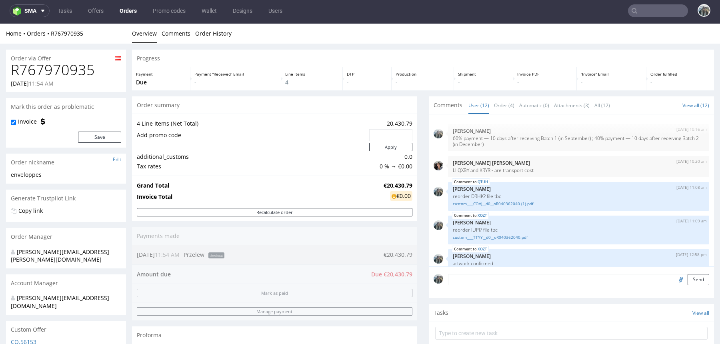
scroll to position [204, 0]
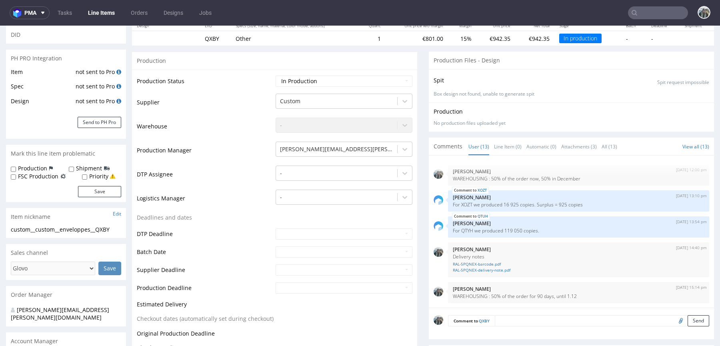
scroll to position [97, 0]
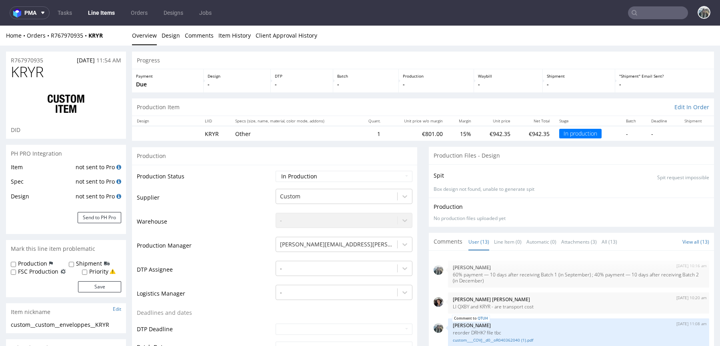
scroll to position [230, 0]
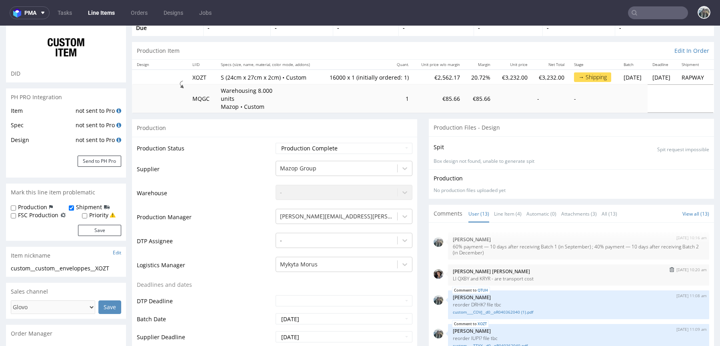
scroll to position [50, 0]
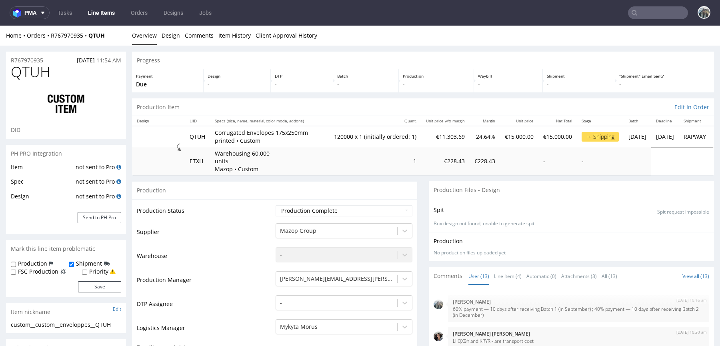
scroll to position [230, 0]
